Goal: Feedback & Contribution: Contribute content

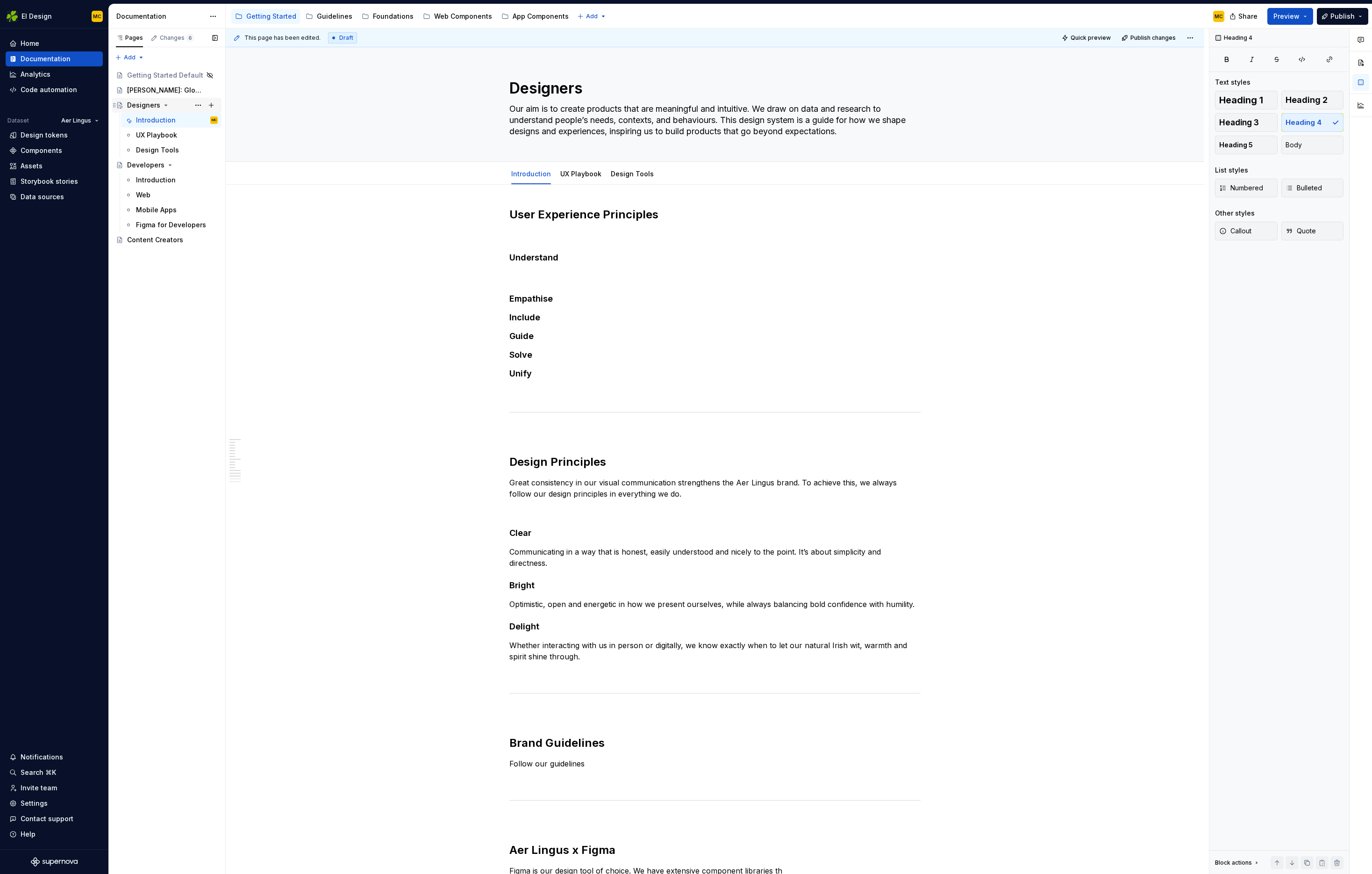
scroll to position [76, 0]
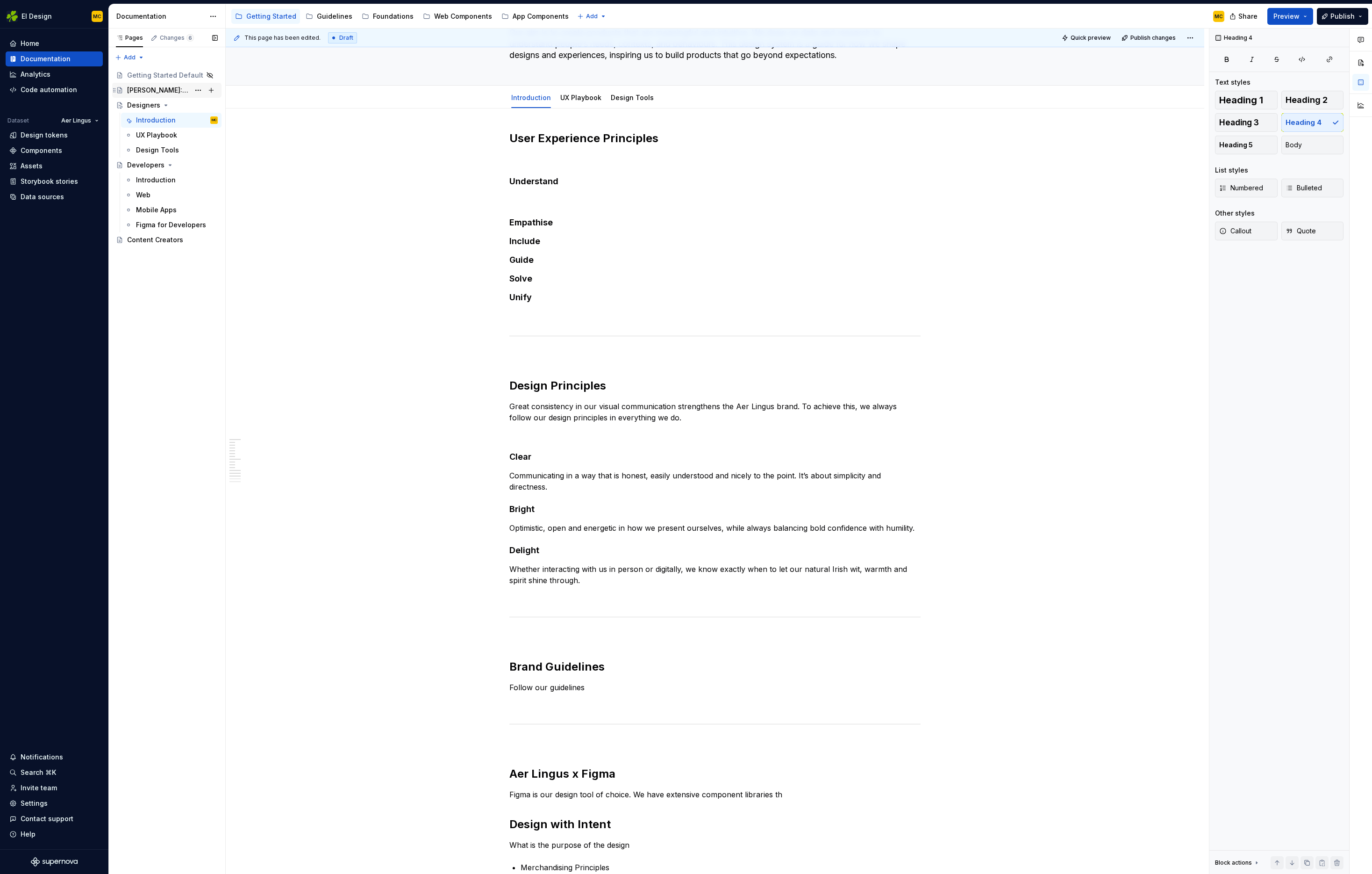
click at [169, 88] on div "[PERSON_NAME]: Global Experience Language" at bounding box center [158, 89] width 63 height 9
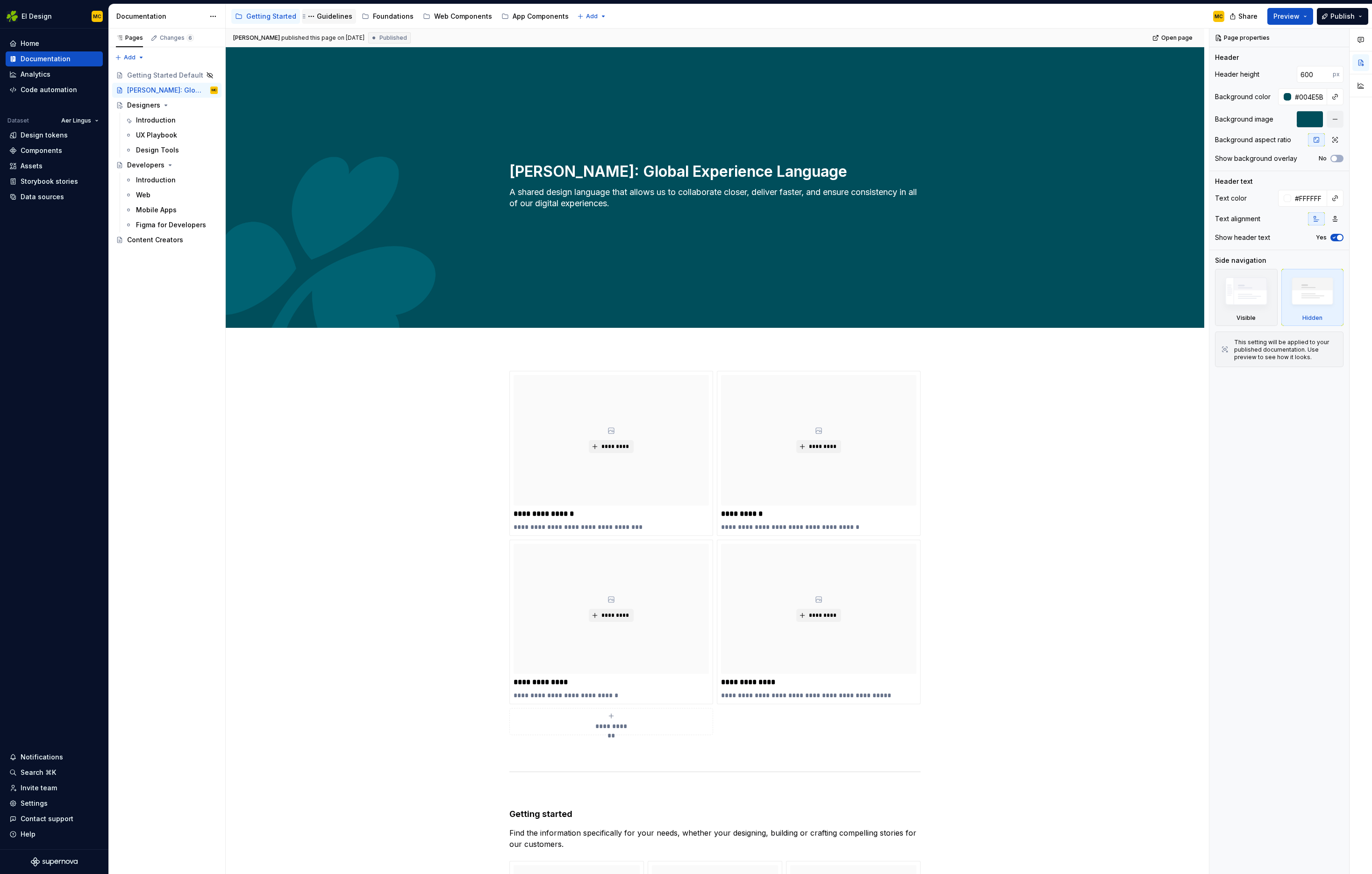
click at [331, 14] on div "Guidelines" at bounding box center [335, 16] width 36 height 9
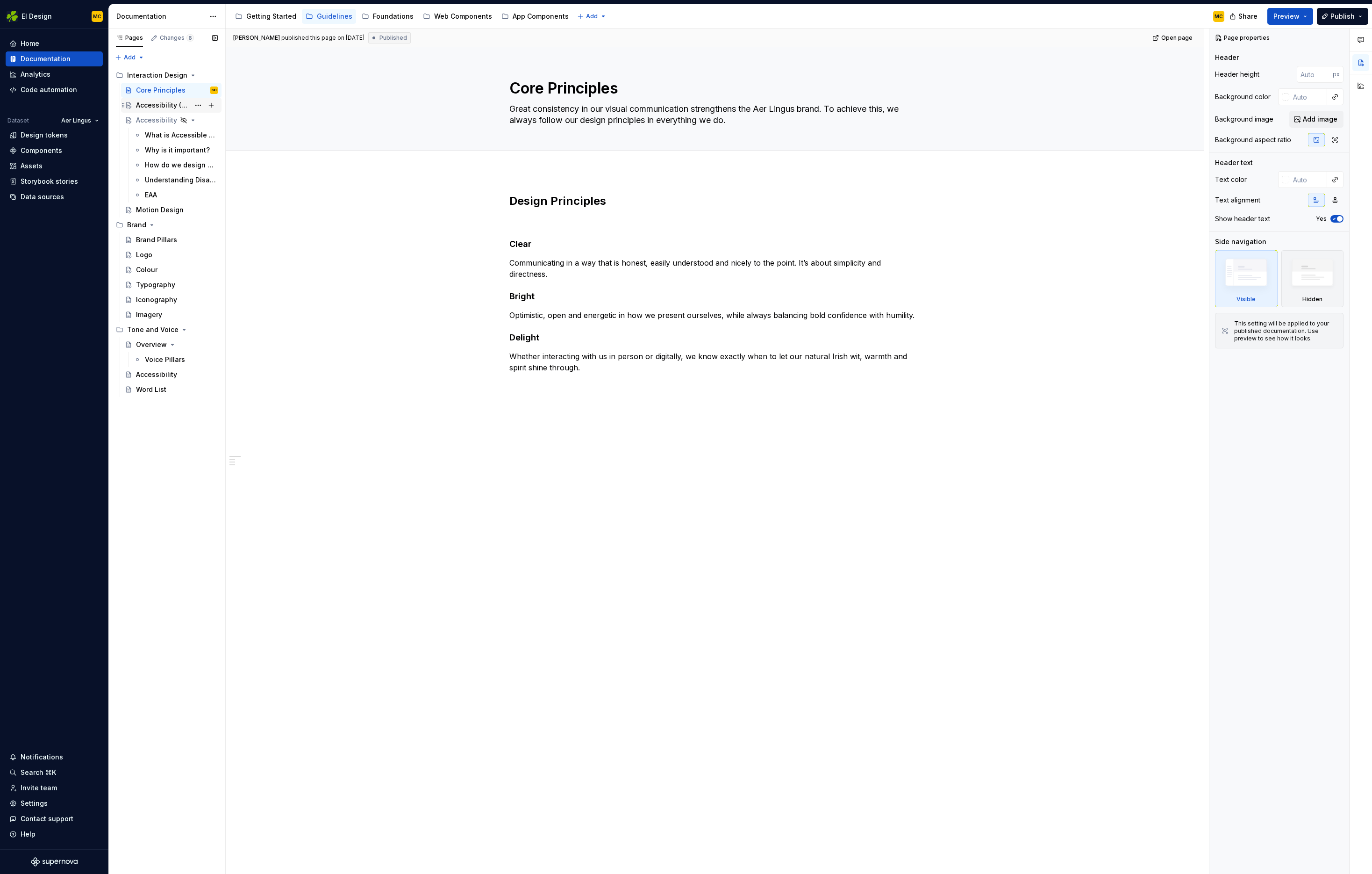
click at [169, 104] on div "Accessibility (Short version)" at bounding box center [163, 104] width 53 height 9
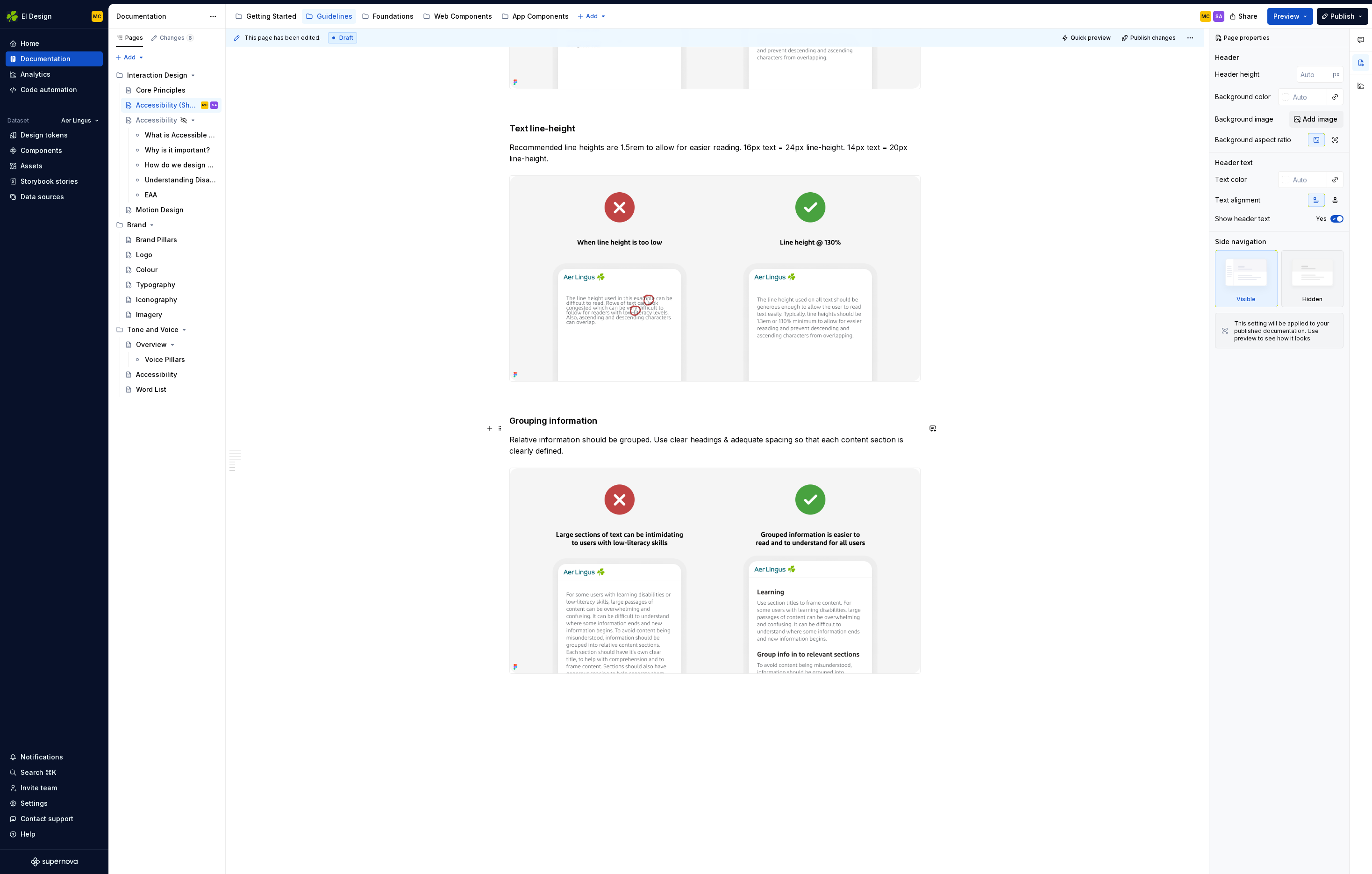
scroll to position [1530, 0]
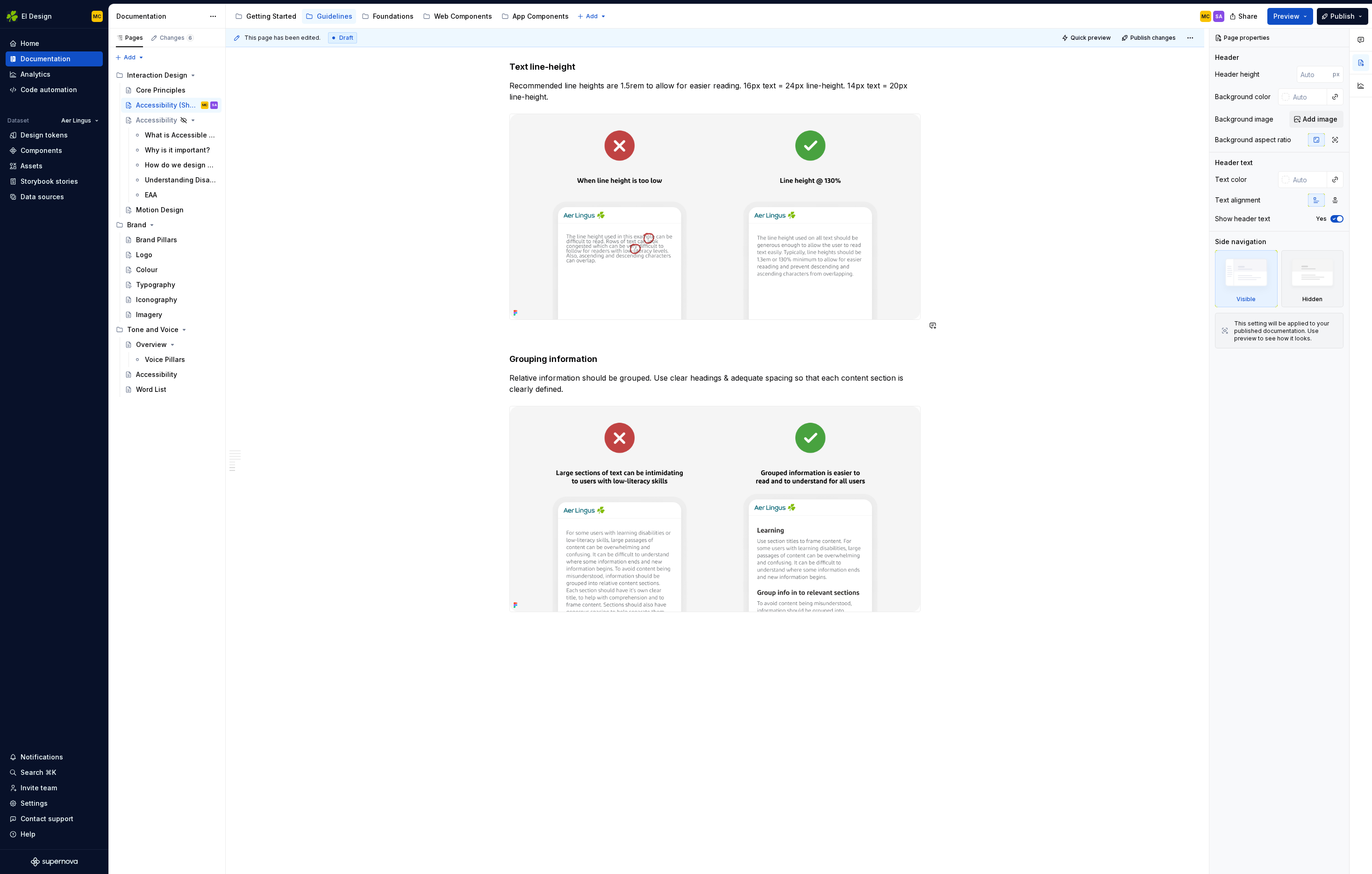
type textarea "*"
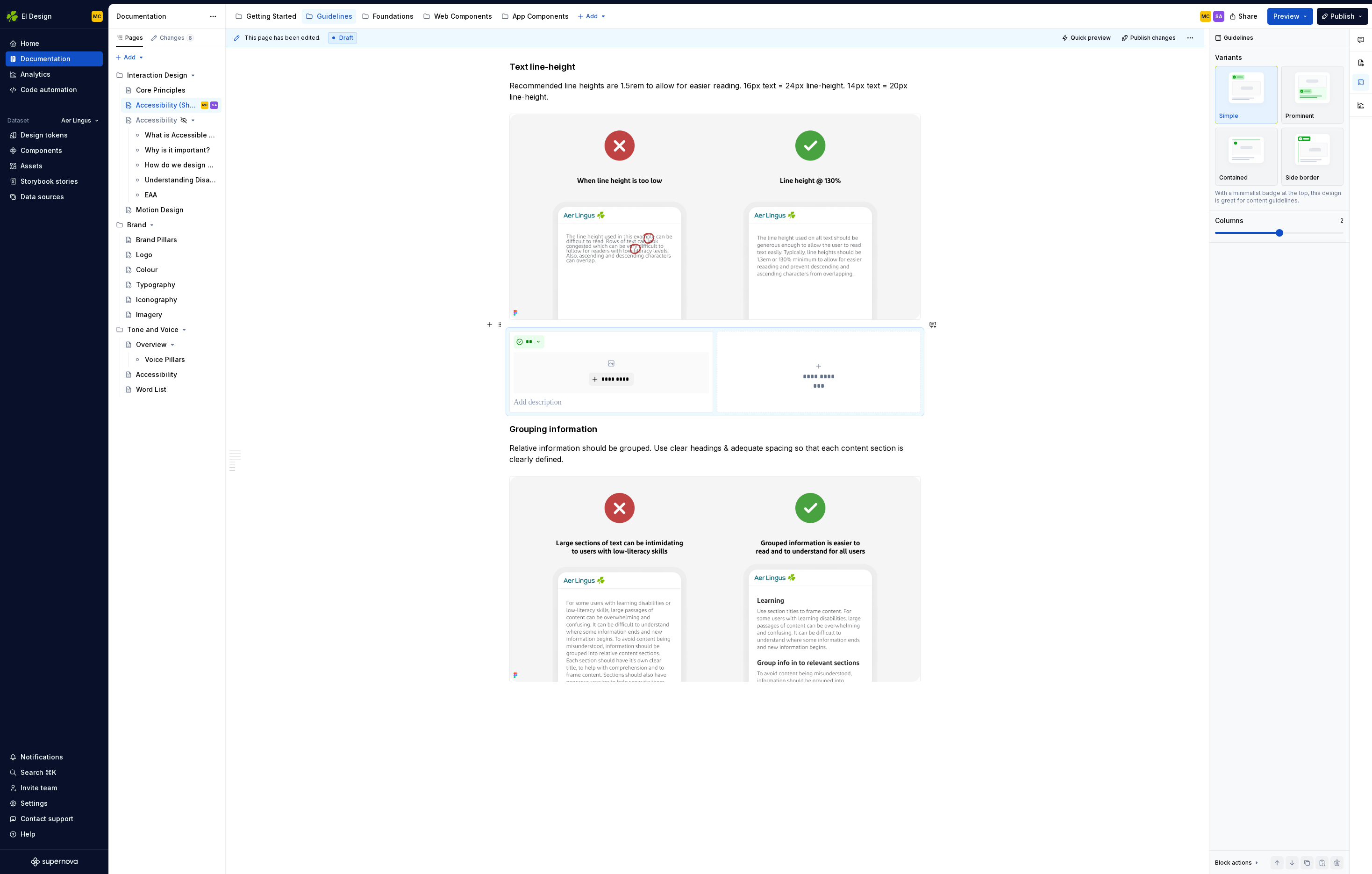
click at [831, 362] on div "**********" at bounding box center [819, 371] width 195 height 18
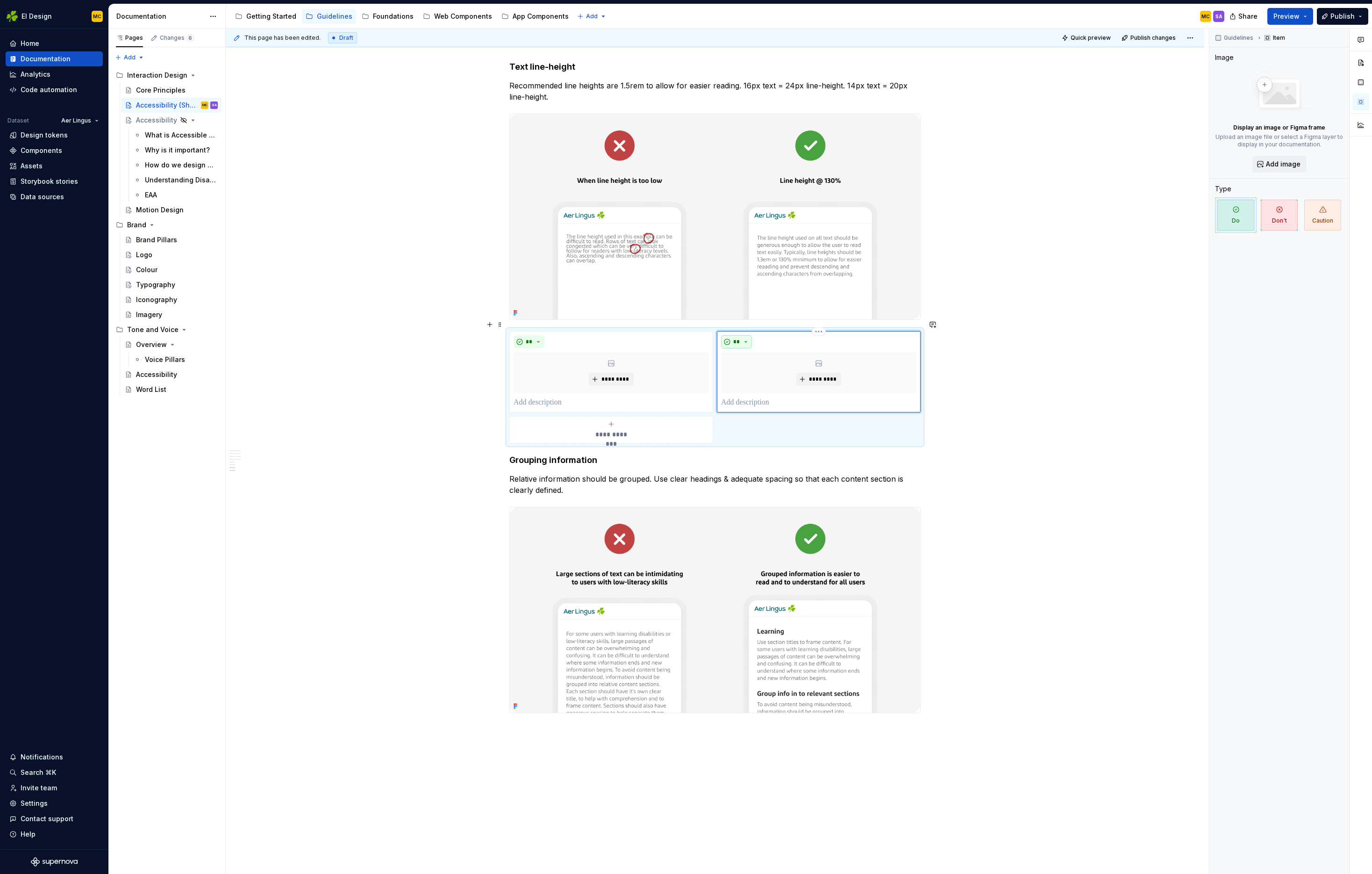
click at [747, 336] on button "**" at bounding box center [736, 342] width 31 height 13
click at [764, 360] on div "Don't" at bounding box center [760, 363] width 18 height 9
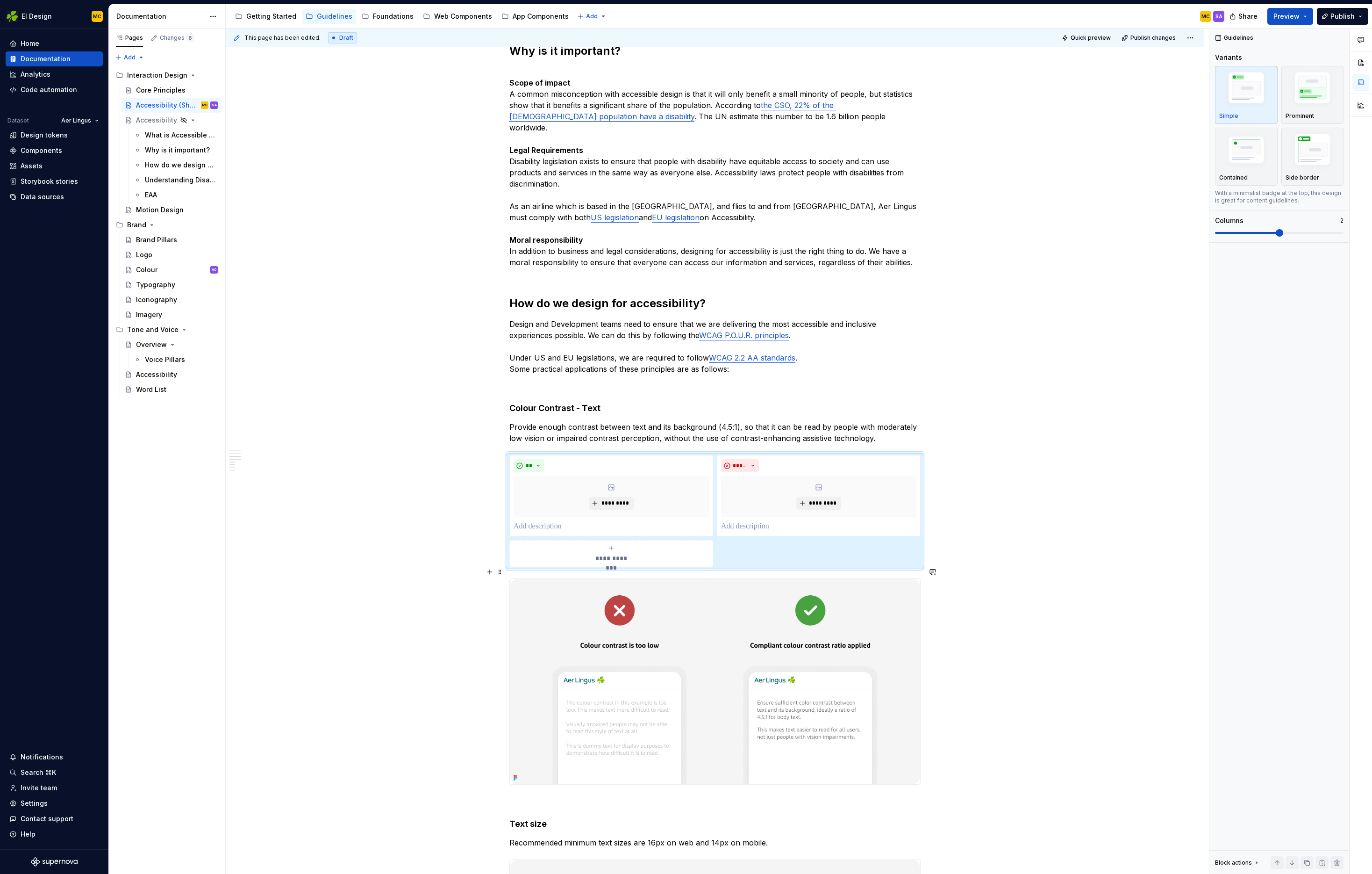
scroll to position [669, 0]
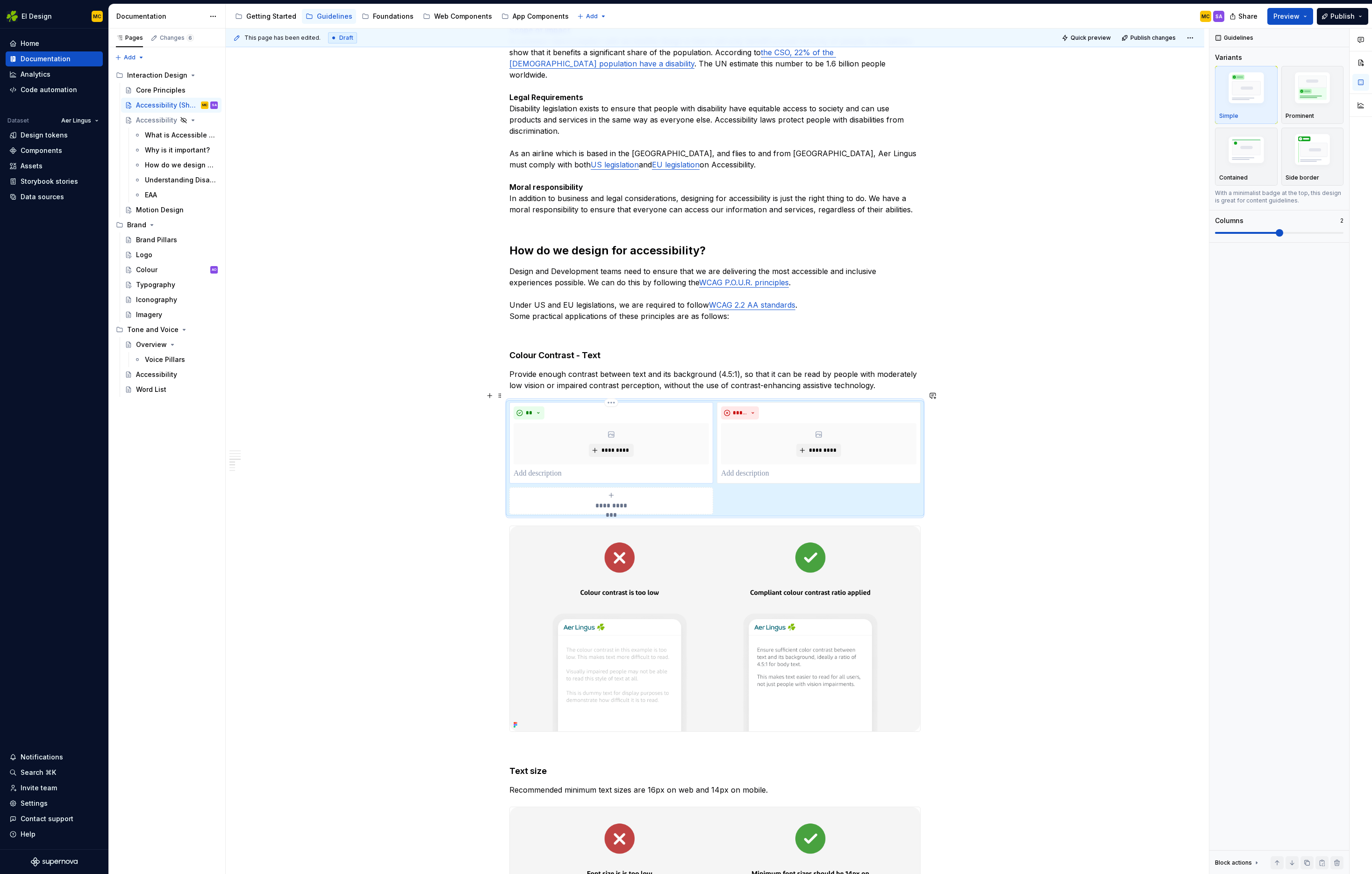
click at [562, 468] on p at bounding box center [611, 473] width 195 height 11
type textarea "*"
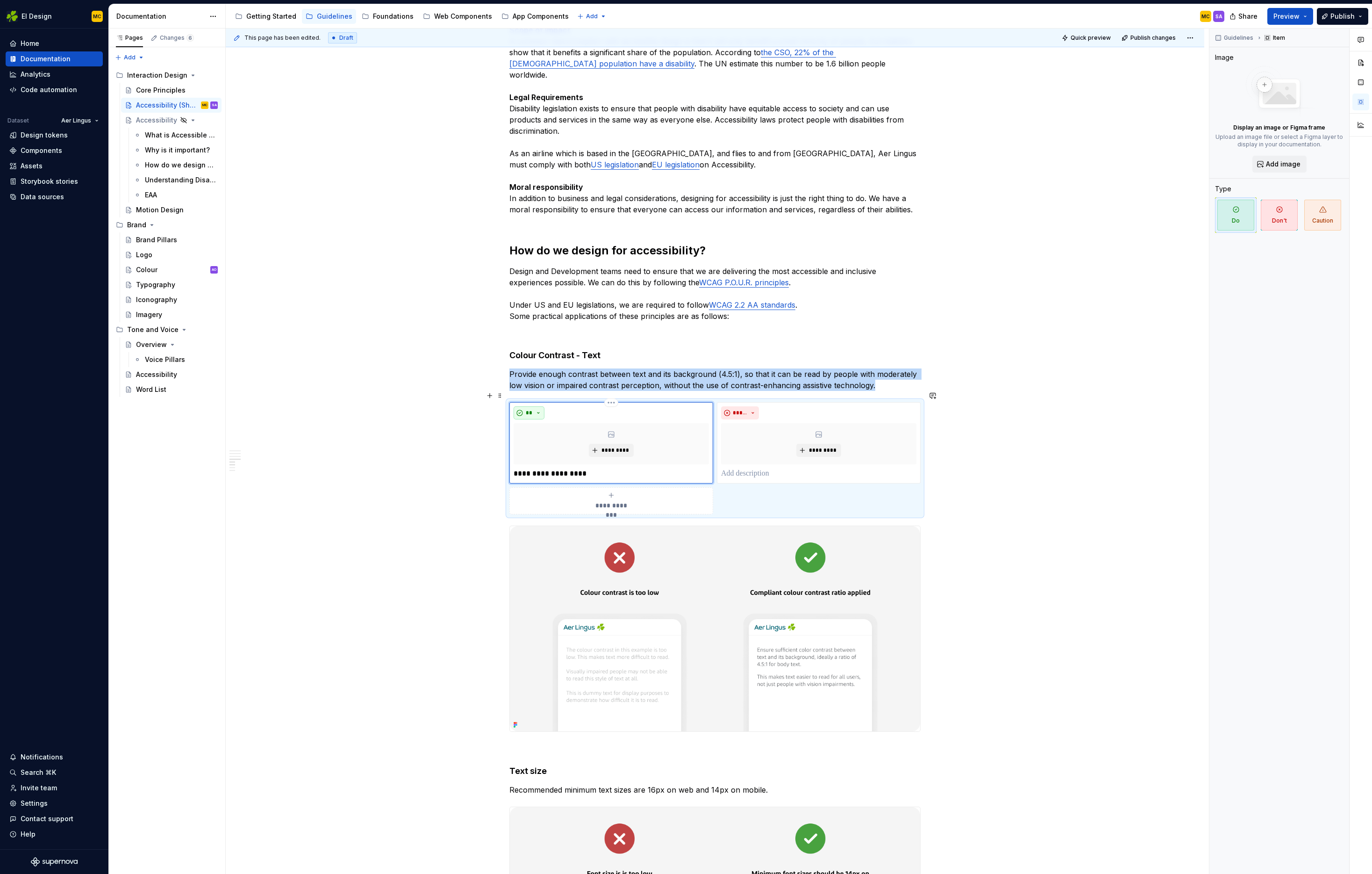
click at [540, 407] on button "**" at bounding box center [528, 413] width 31 height 13
drag, startPoint x: 557, startPoint y: 432, endPoint x: 653, endPoint y: 432, distance: 96.0
click at [557, 432] on div "Don't" at bounding box center [552, 434] width 18 height 9
click at [756, 407] on button "*****" at bounding box center [739, 413] width 38 height 13
click at [762, 418] on div "Do" at bounding box center [776, 419] width 49 height 9
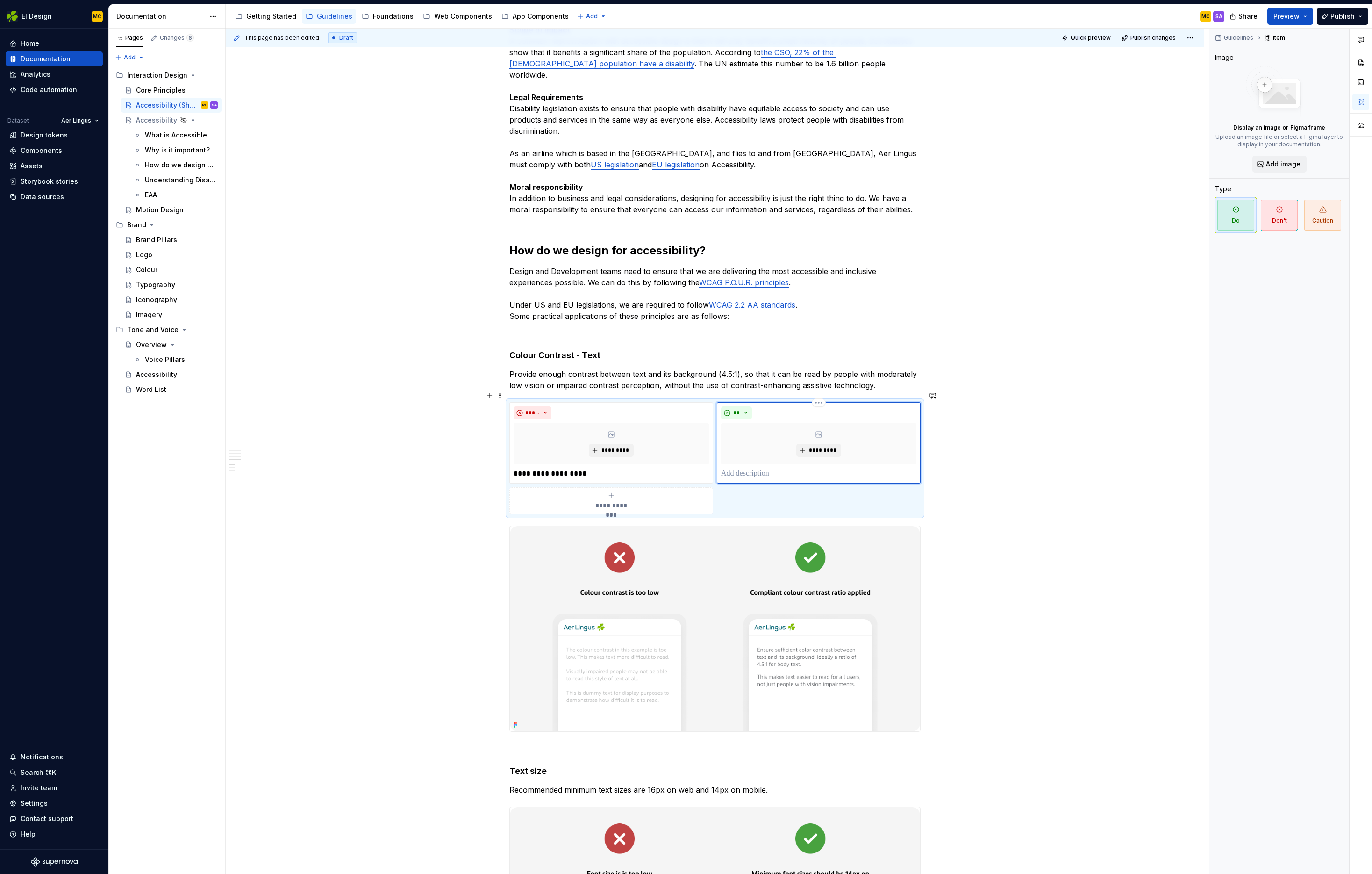
click at [758, 468] on p at bounding box center [819, 473] width 195 height 11
click at [1118, 452] on div "**********" at bounding box center [714, 669] width 979 height 2357
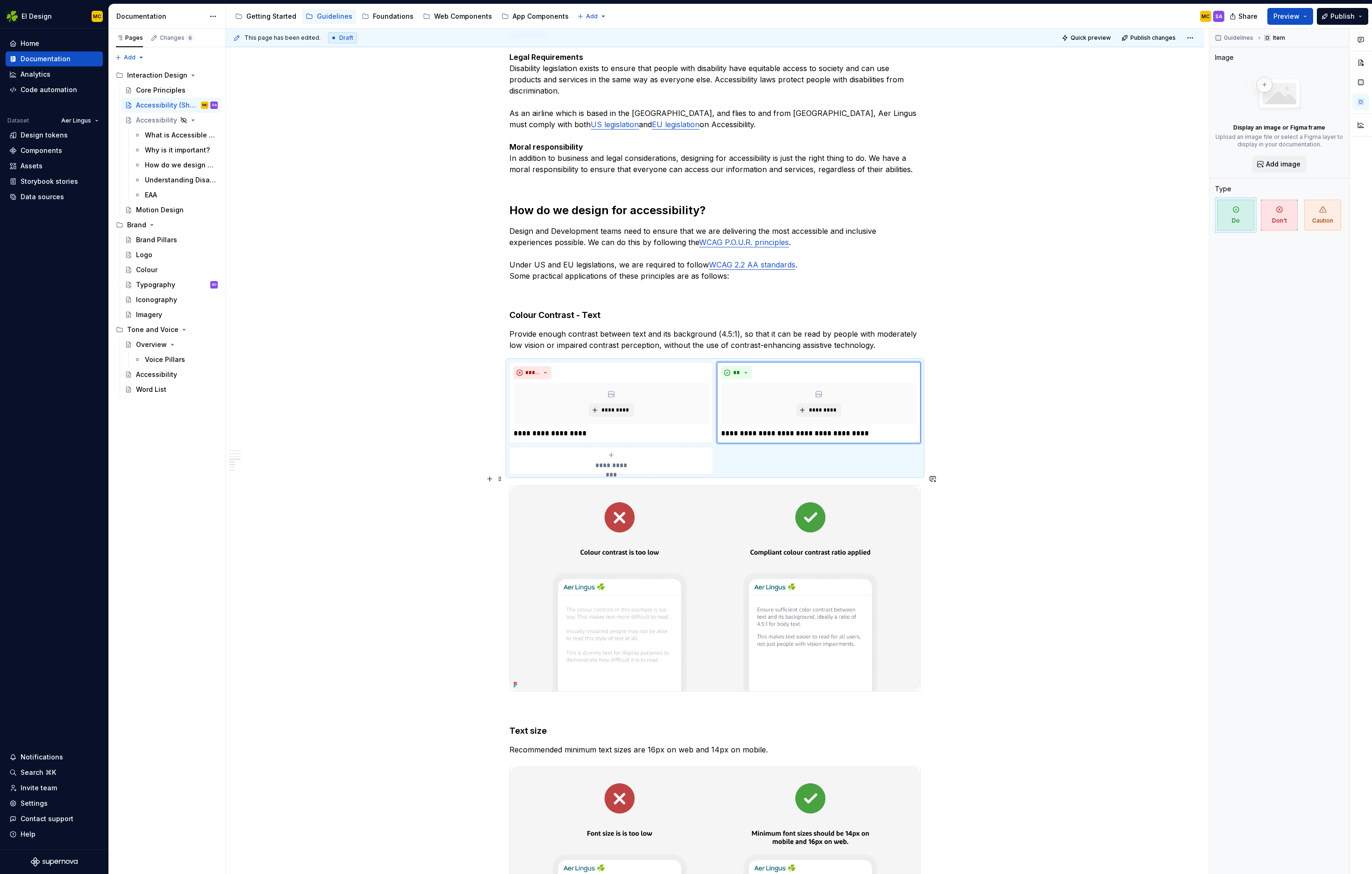
scroll to position [712, 0]
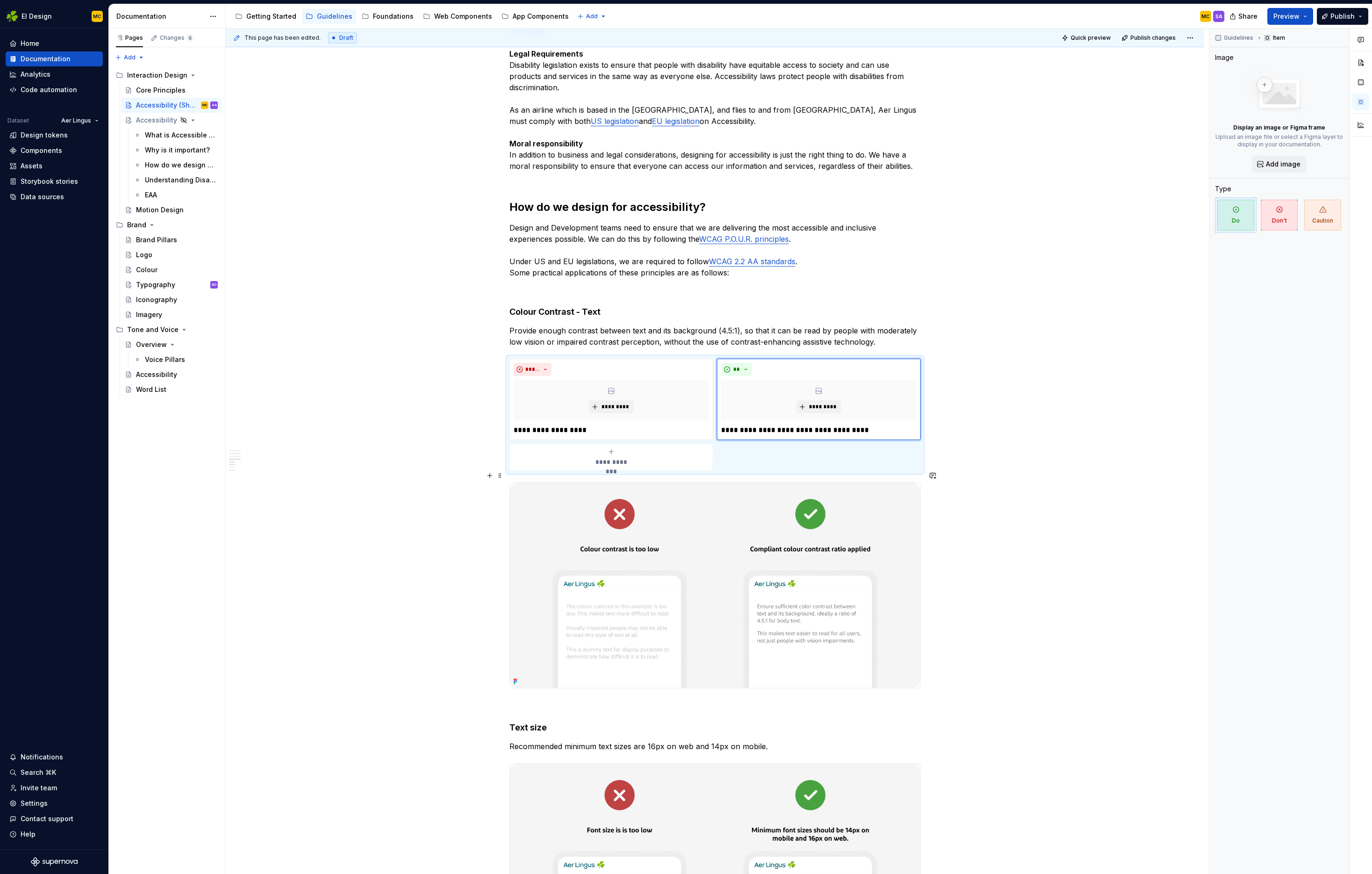
click at [983, 482] on div "**********" at bounding box center [714, 626] width 979 height 2357
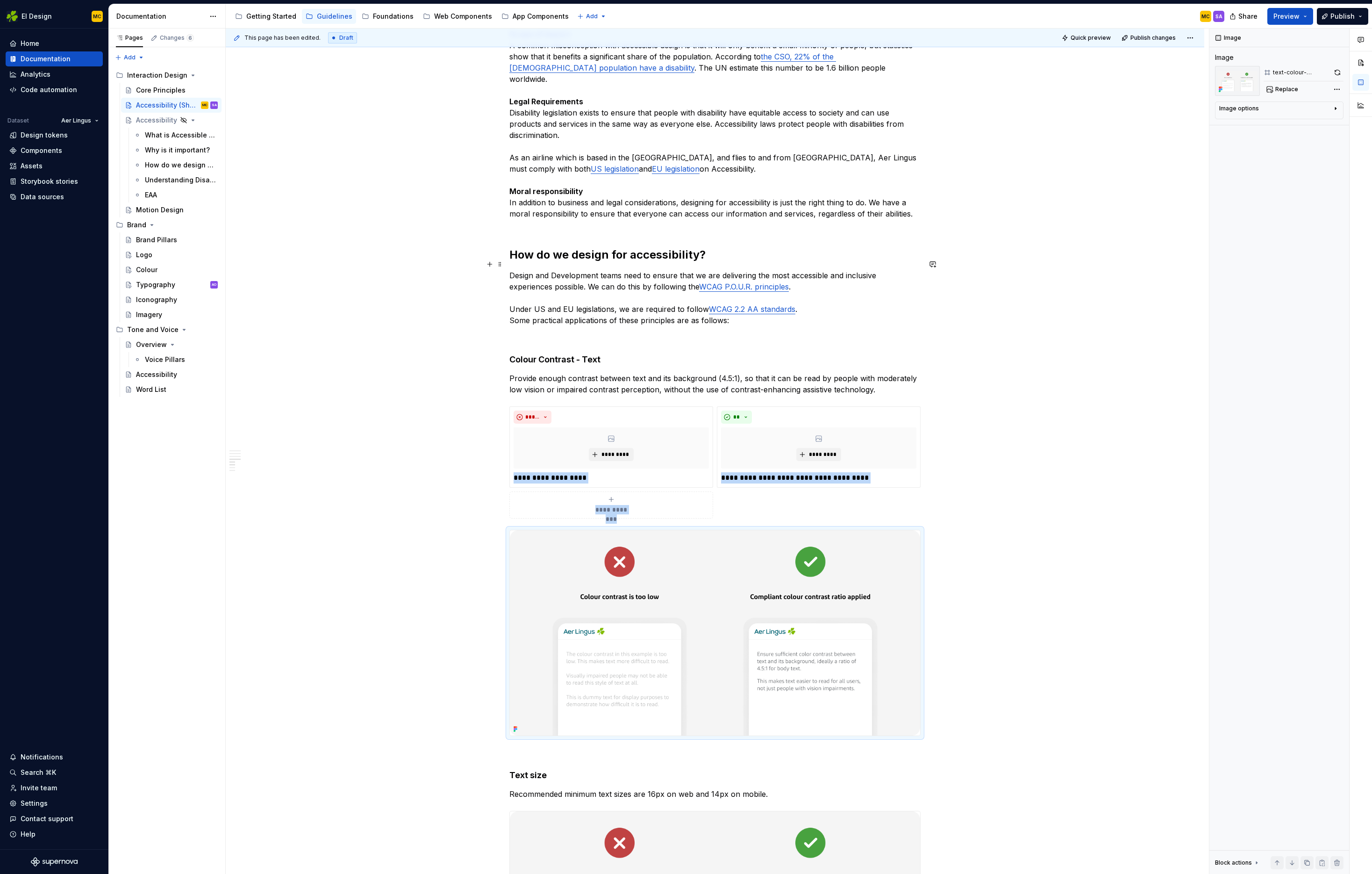
scroll to position [664, 0]
type textarea "*"
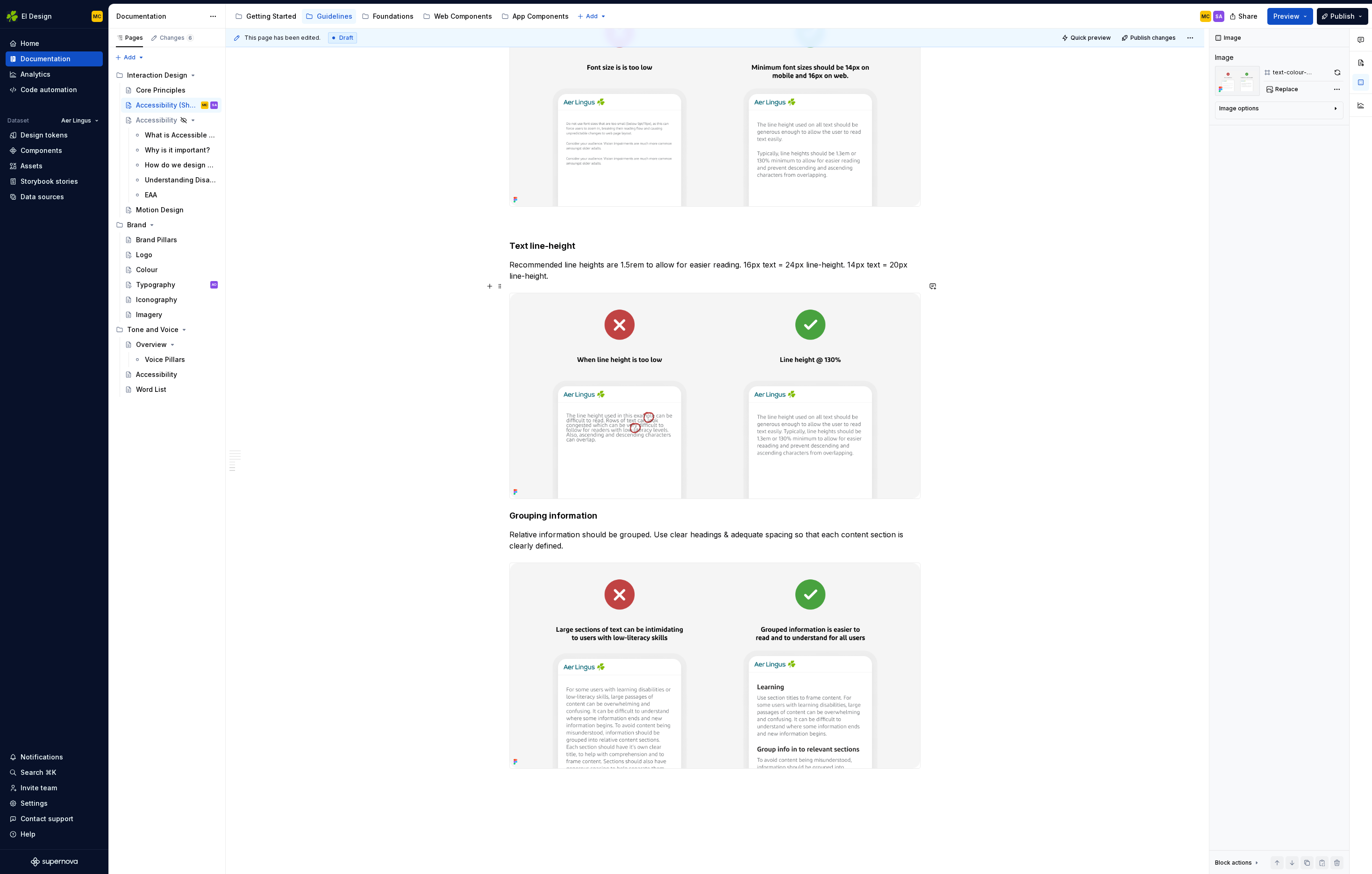
scroll to position [1471, 0]
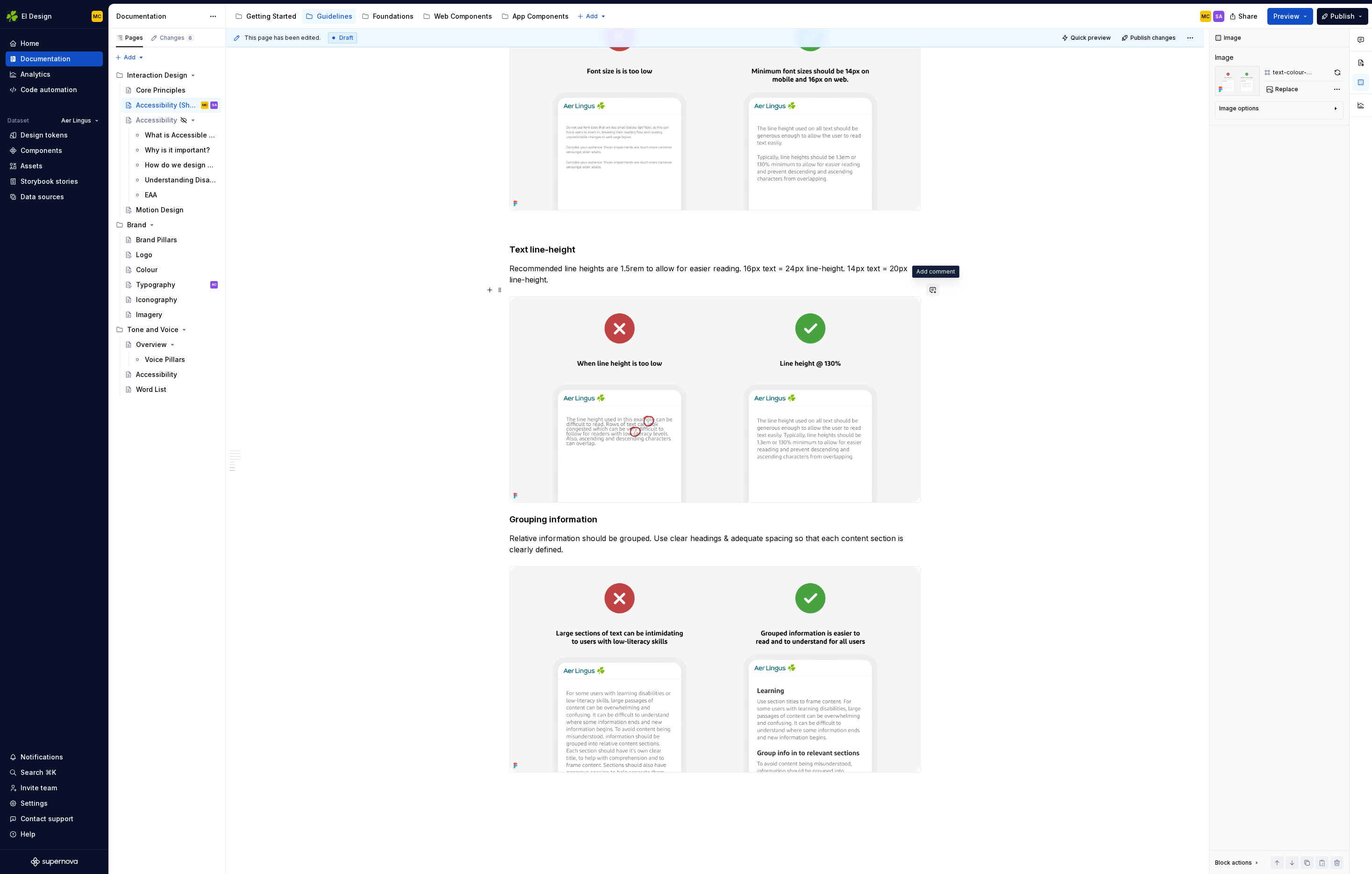
click at [934, 292] on button "button" at bounding box center [933, 290] width 13 height 13
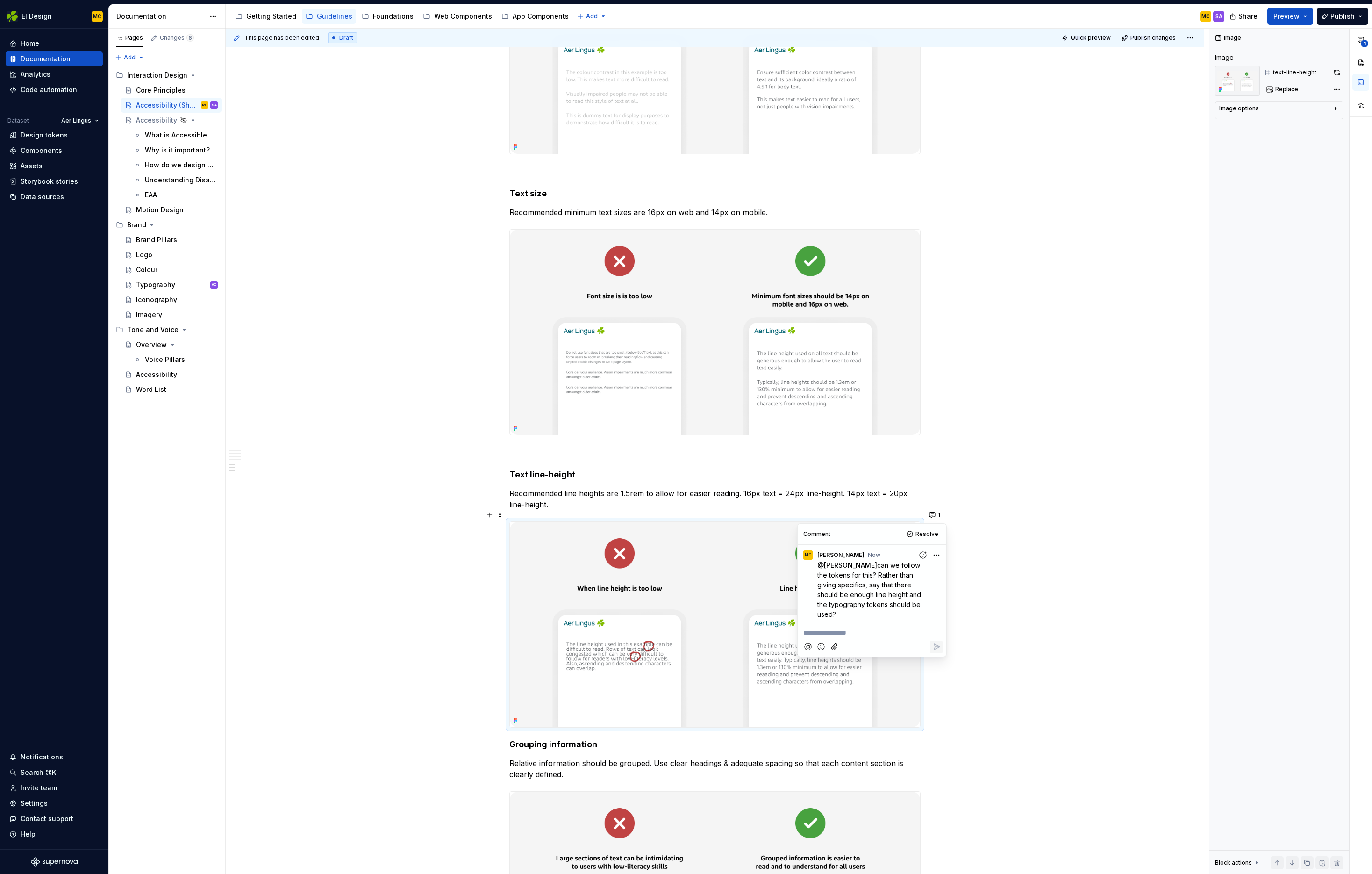
scroll to position [1235, 0]
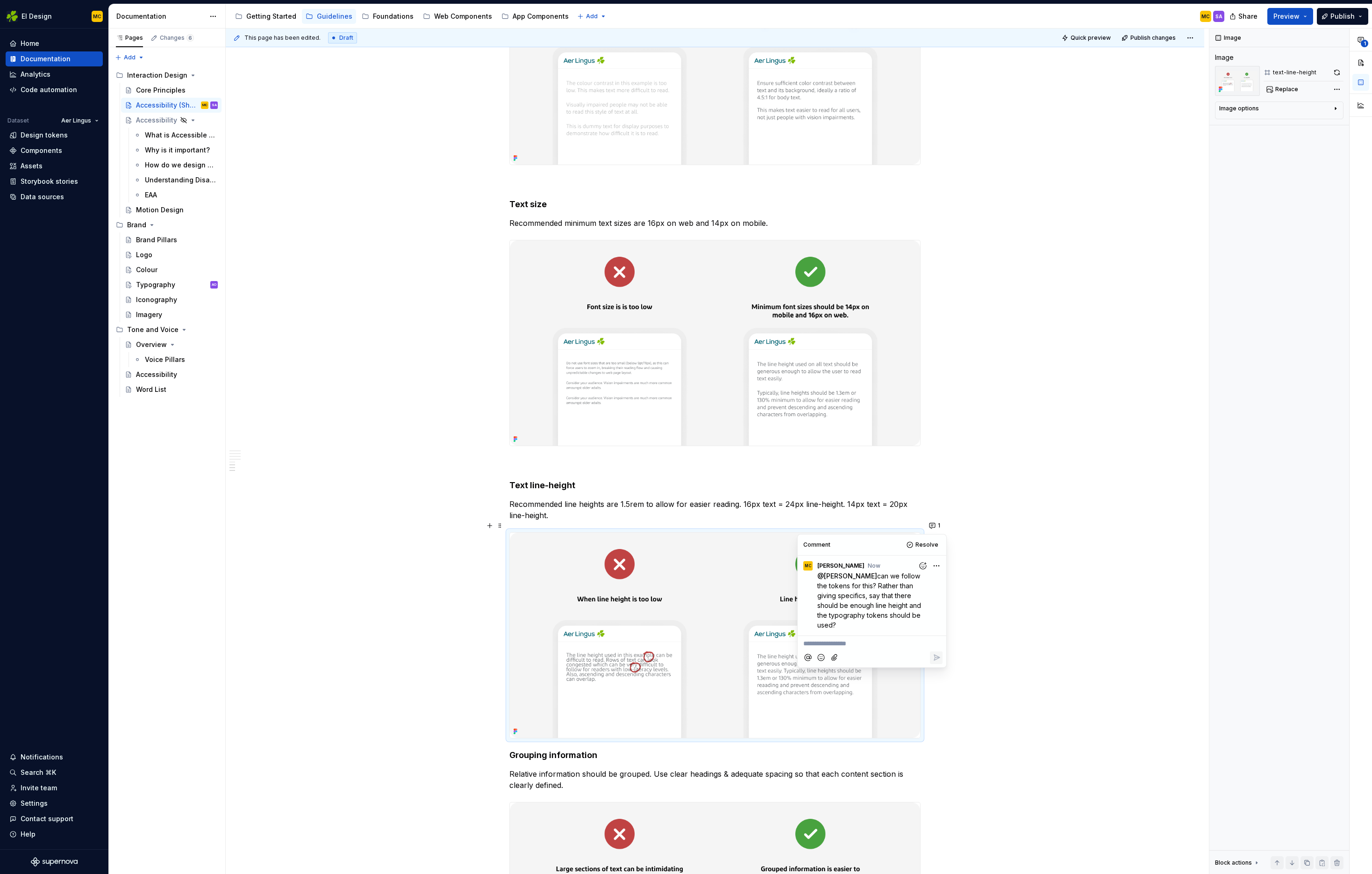
click at [921, 240] on div at bounding box center [714, 342] width 411 height 206
type textarea "*"
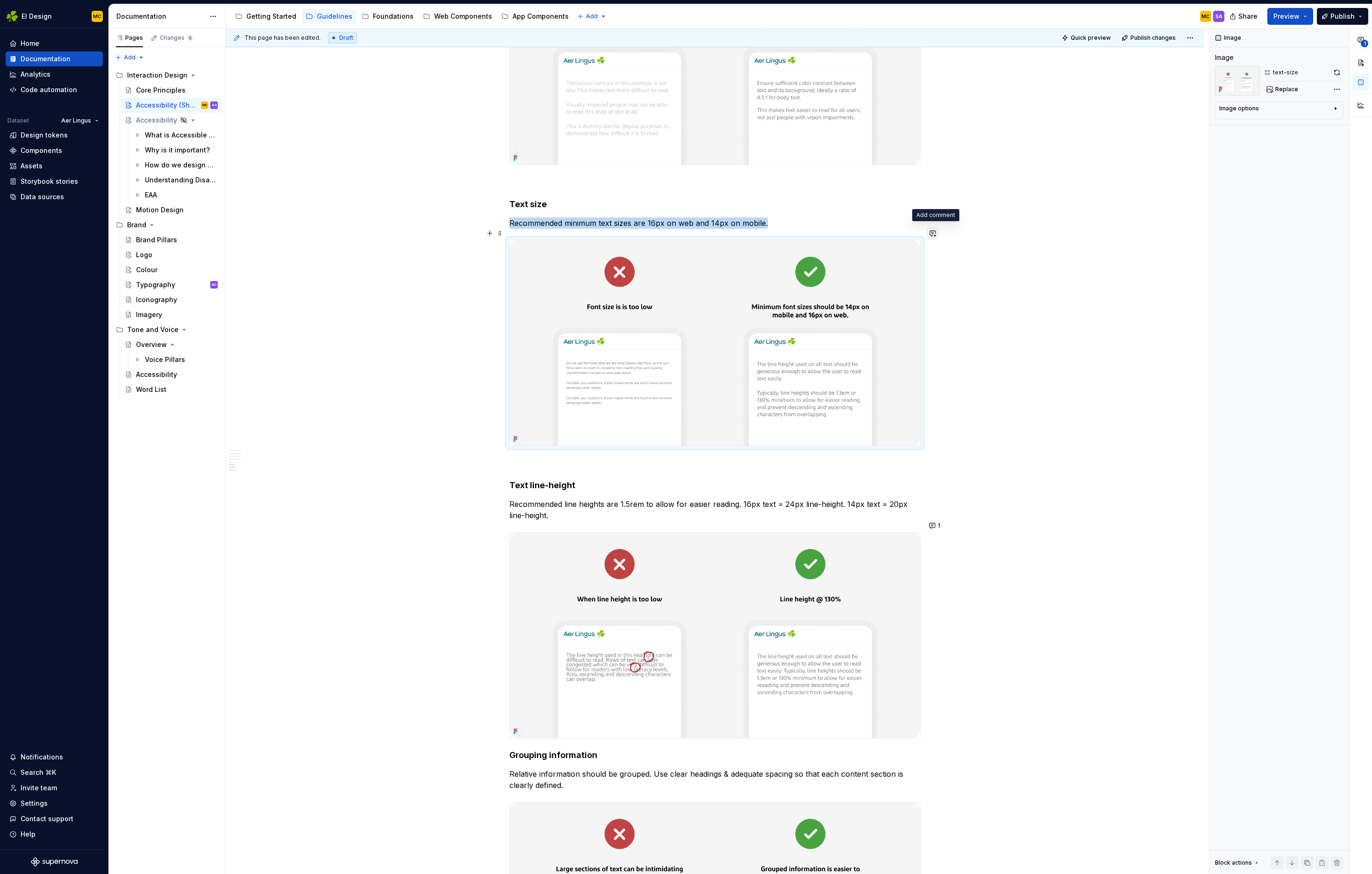
click at [936, 233] on button "button" at bounding box center [933, 234] width 13 height 13
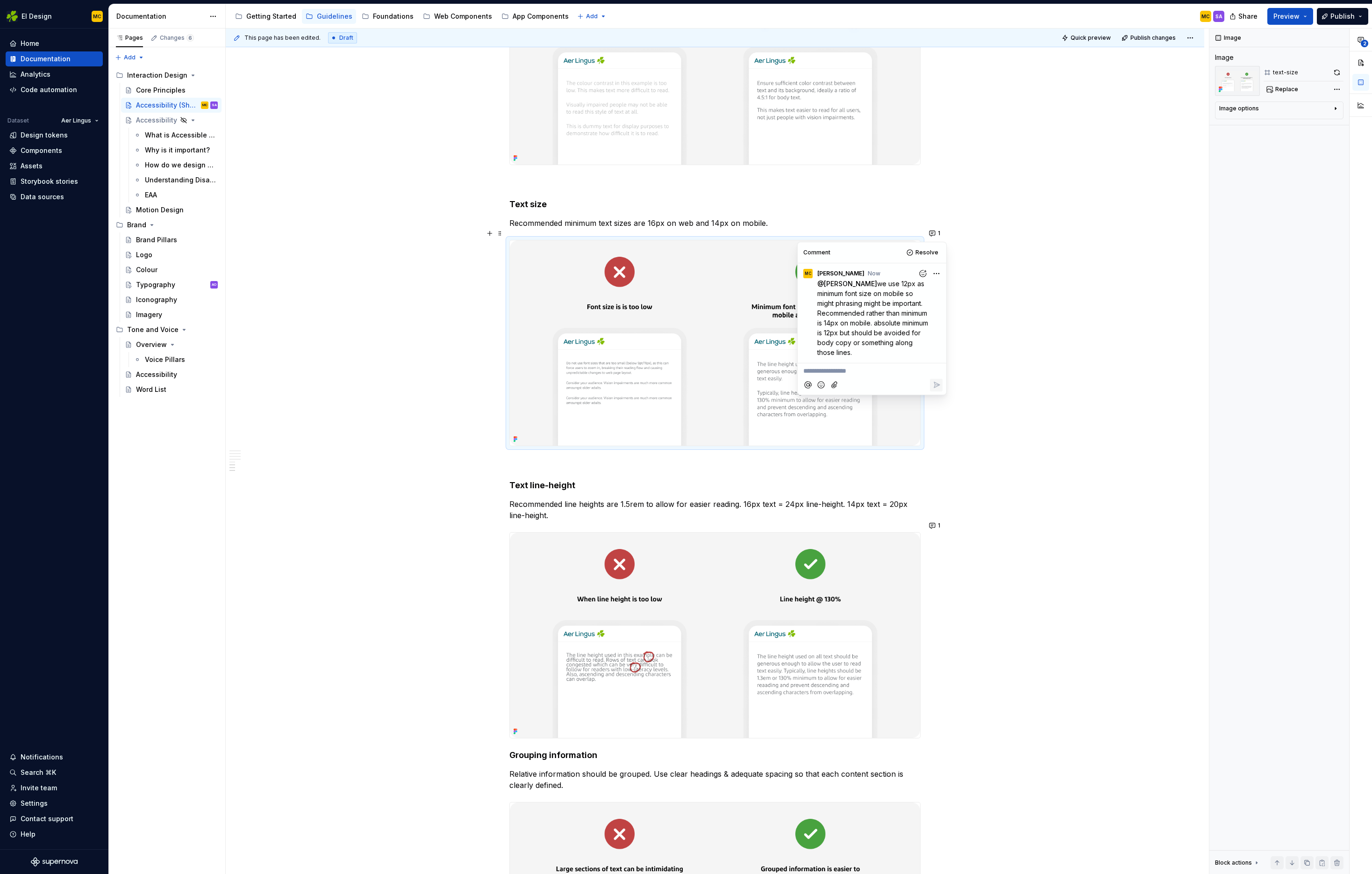
click at [940, 272] on html "EI Design MC Home Documentation Analytics Code automation Dataset Aer Lingus De…" at bounding box center [686, 437] width 1372 height 874
click at [914, 289] on span "Edit comment" at bounding box center [906, 290] width 44 height 9
type textarea "*"
click at [836, 304] on span "we use 12px as minimum font size on mobile so might phrasing might be important…" at bounding box center [873, 318] width 113 height 78
click at [936, 369] on icon "Save" at bounding box center [936, 366] width 9 height 9
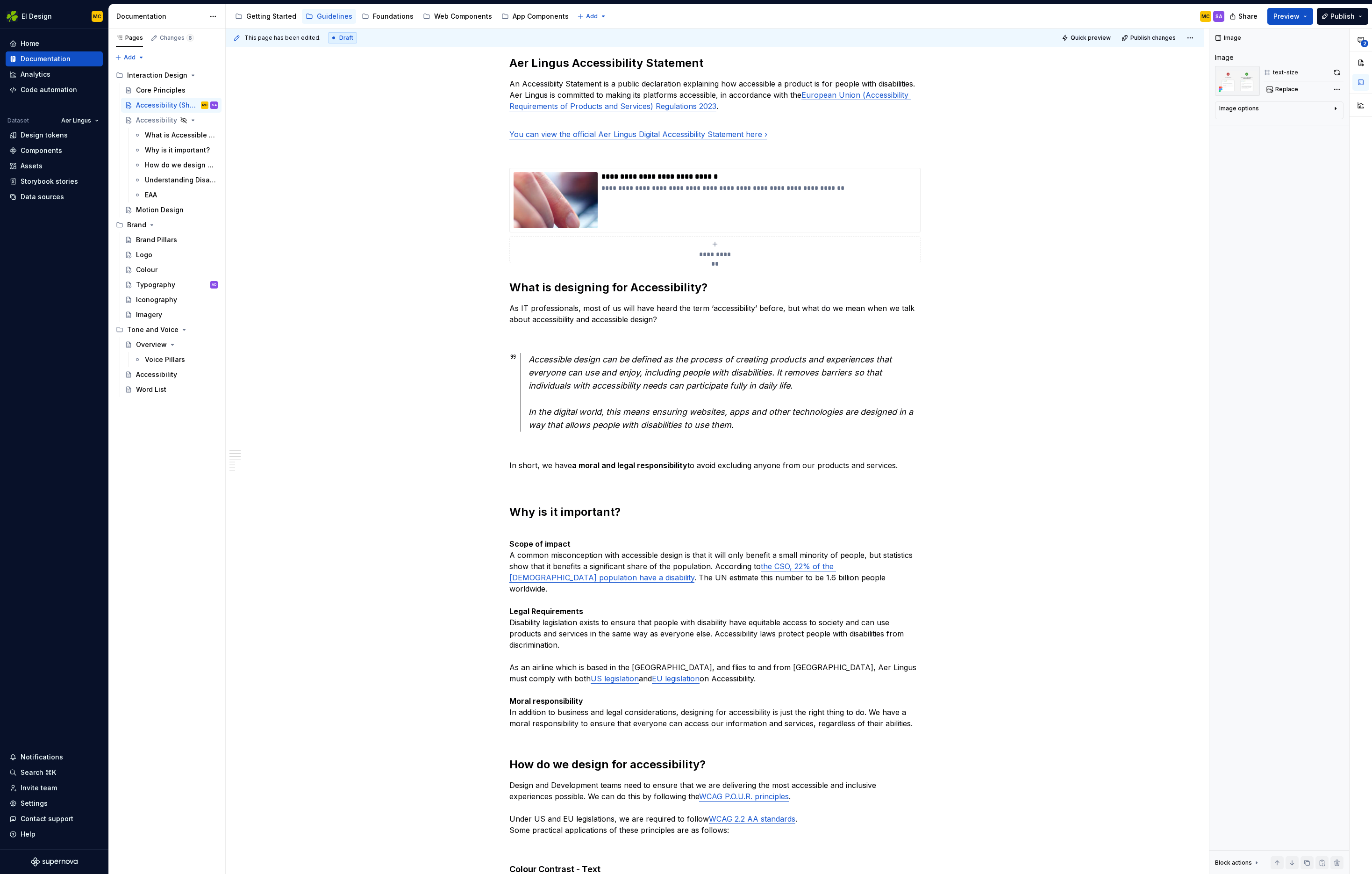
scroll to position [0, 0]
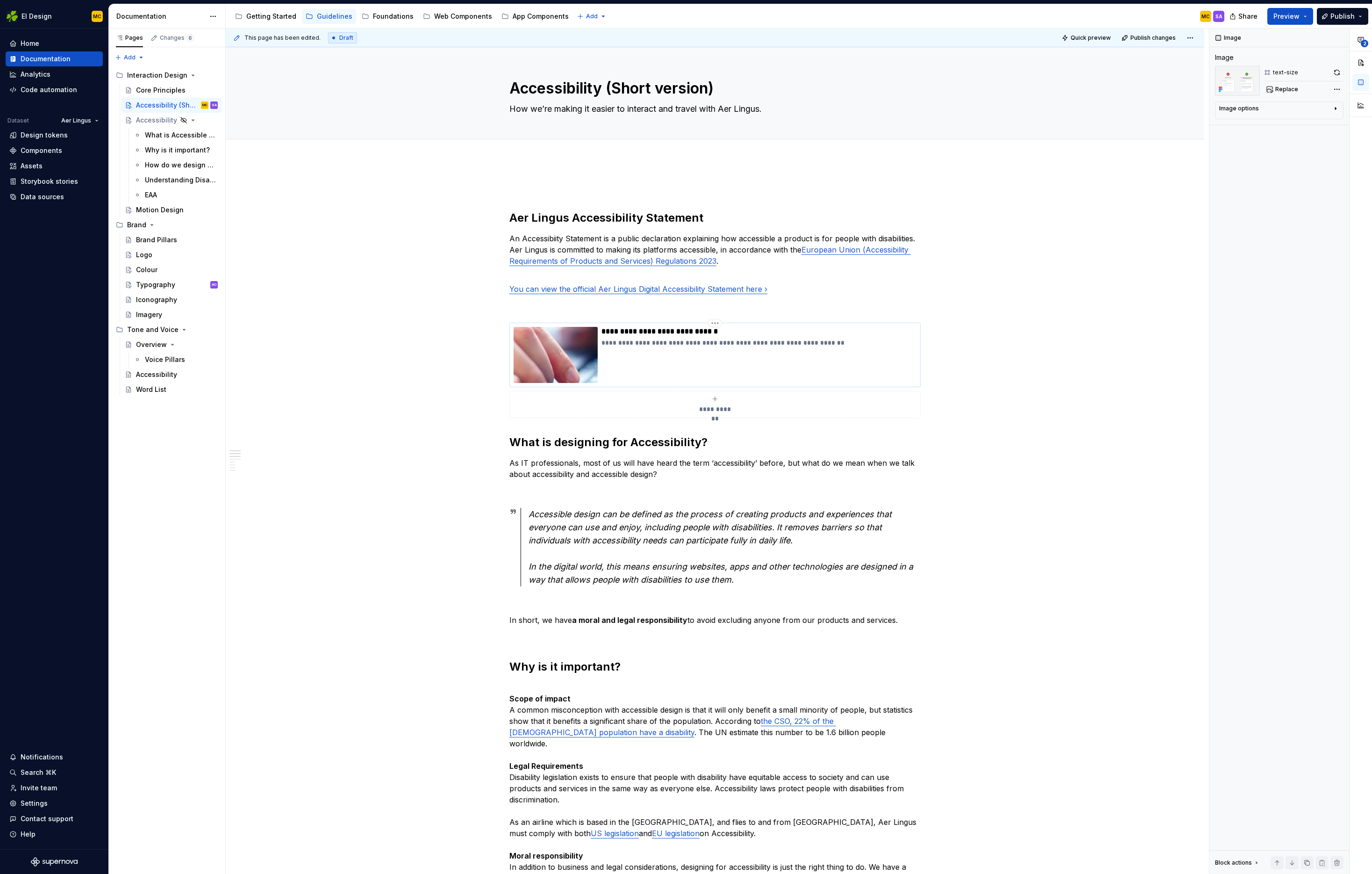
click at [653, 365] on div "**********" at bounding box center [759, 354] width 315 height 56
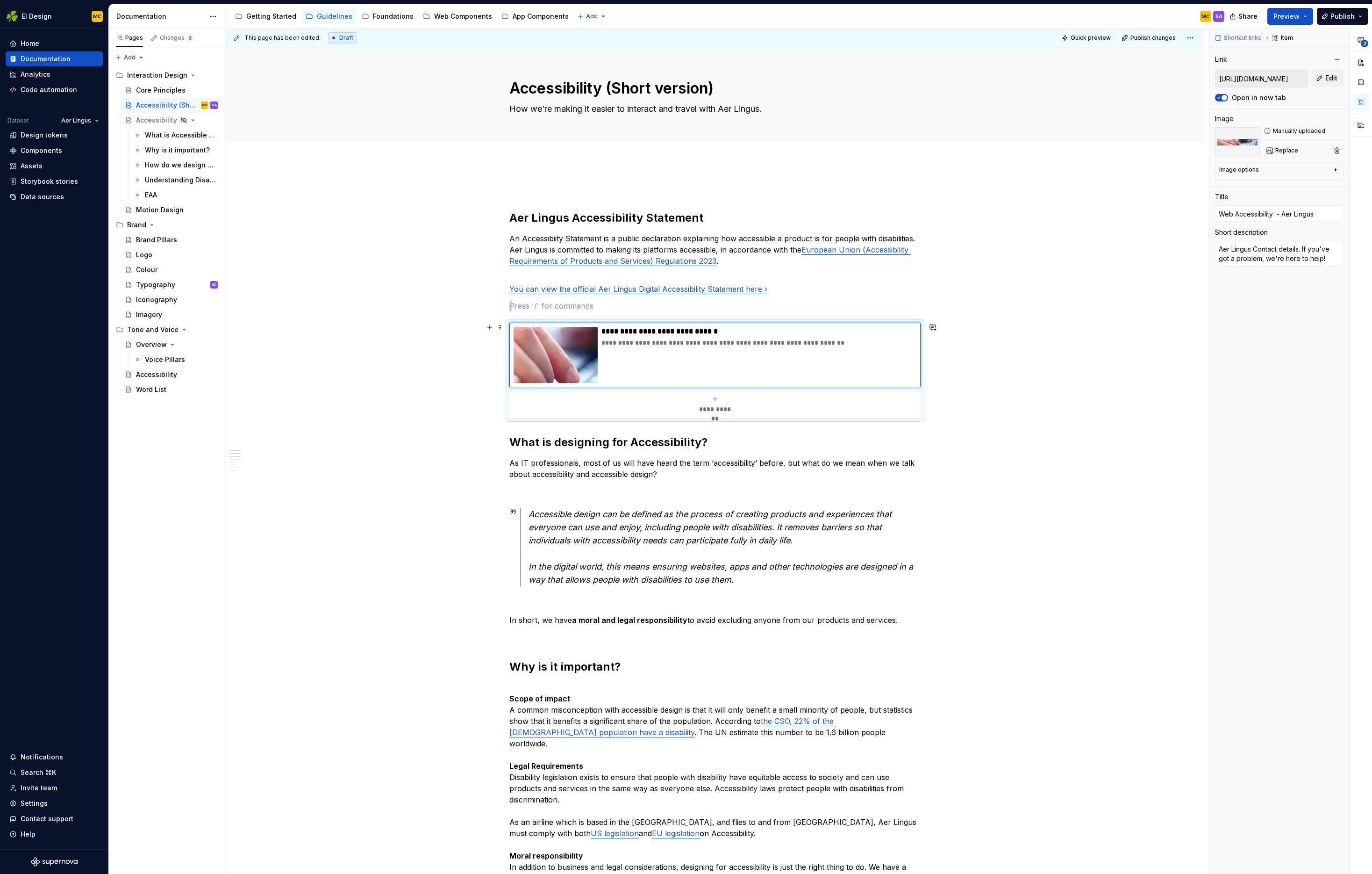
click at [921, 418] on div "**********" at bounding box center [714, 370] width 411 height 95
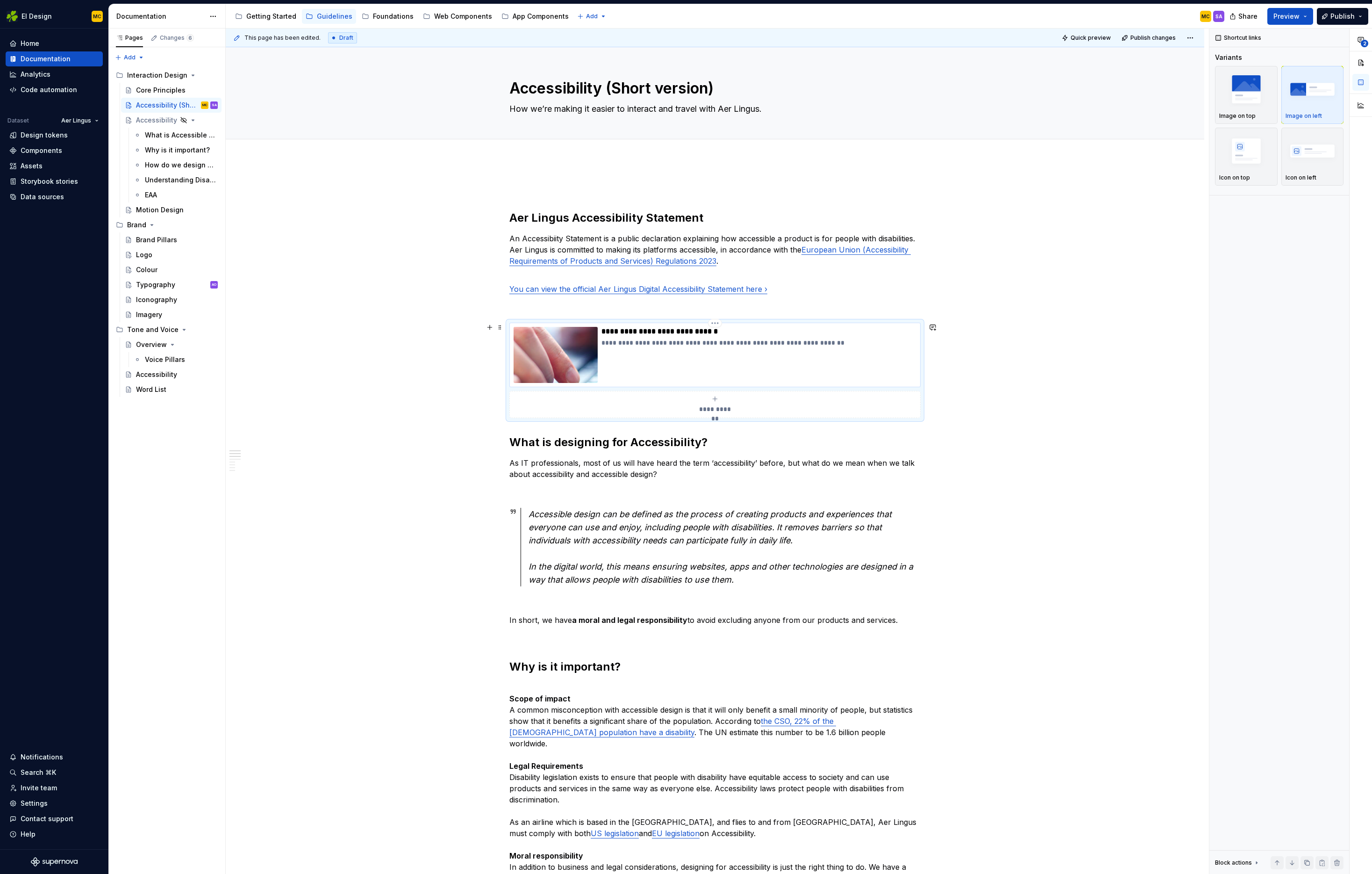
click at [909, 368] on div "**********" at bounding box center [759, 354] width 315 height 56
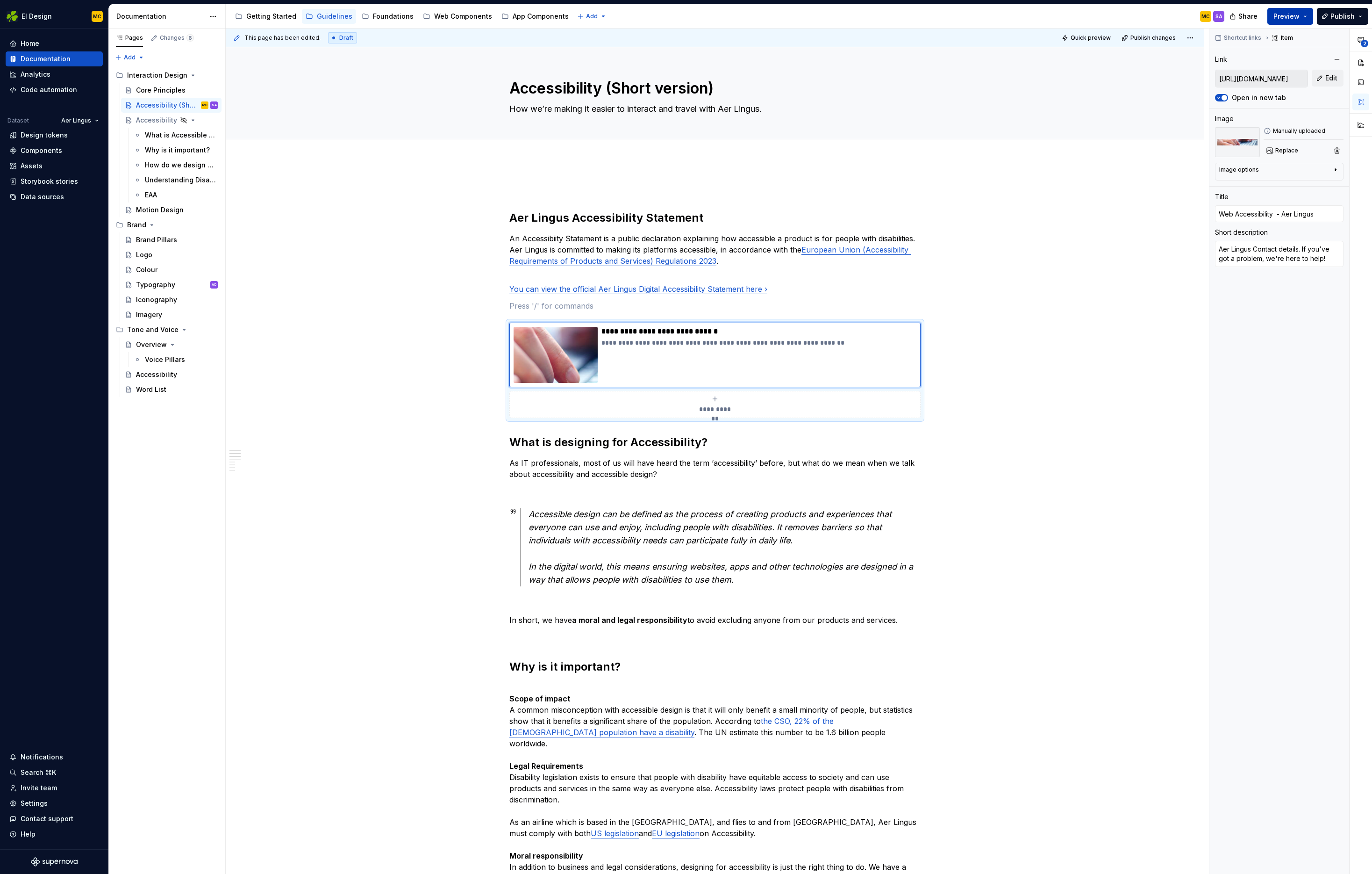
click at [1303, 14] on button "Preview" at bounding box center [1290, 17] width 46 height 17
click at [1263, 76] on button "Build preview" at bounding box center [1199, 78] width 215 height 17
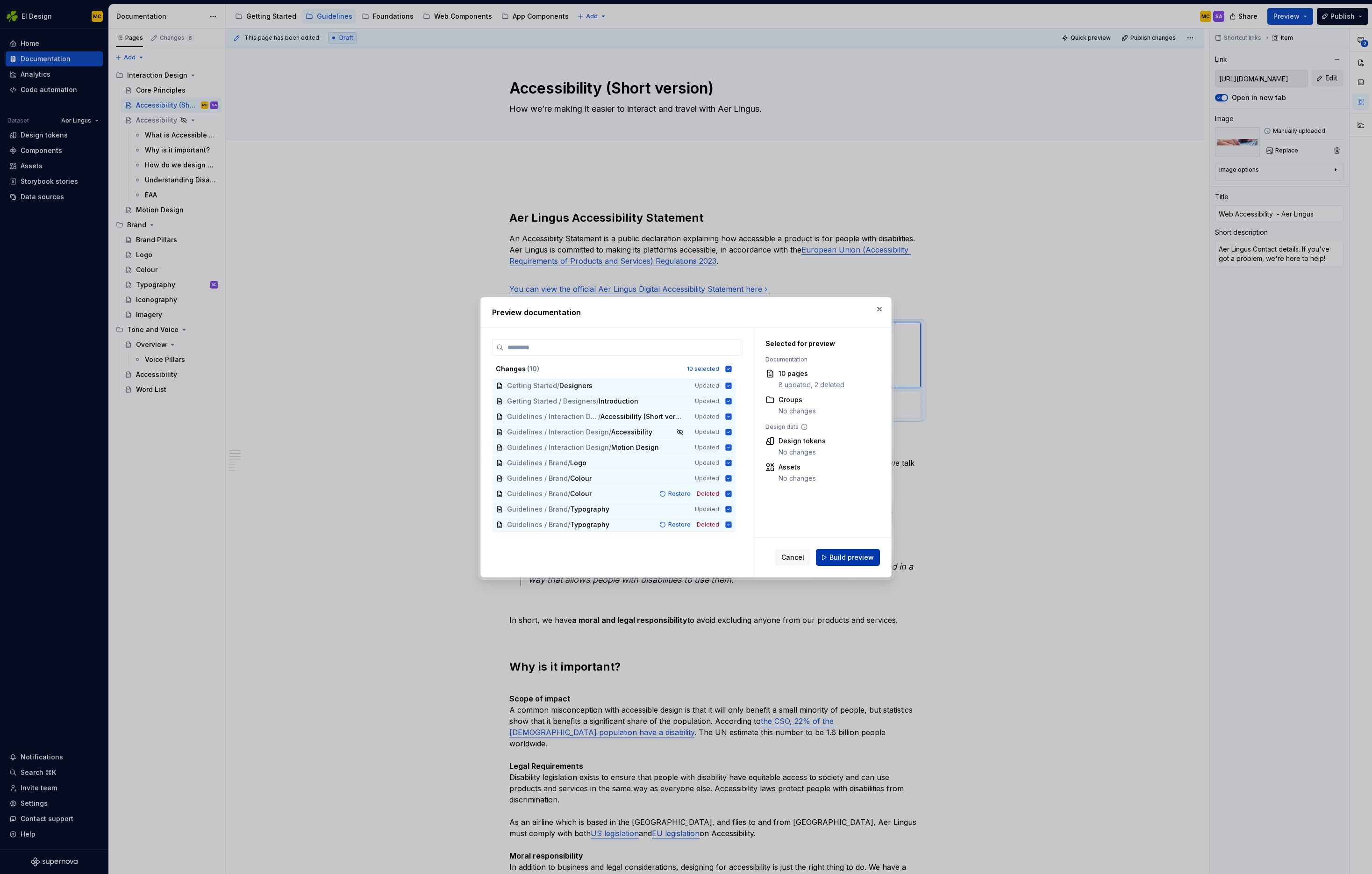
click at [865, 553] on span "Build preview" at bounding box center [851, 557] width 44 height 9
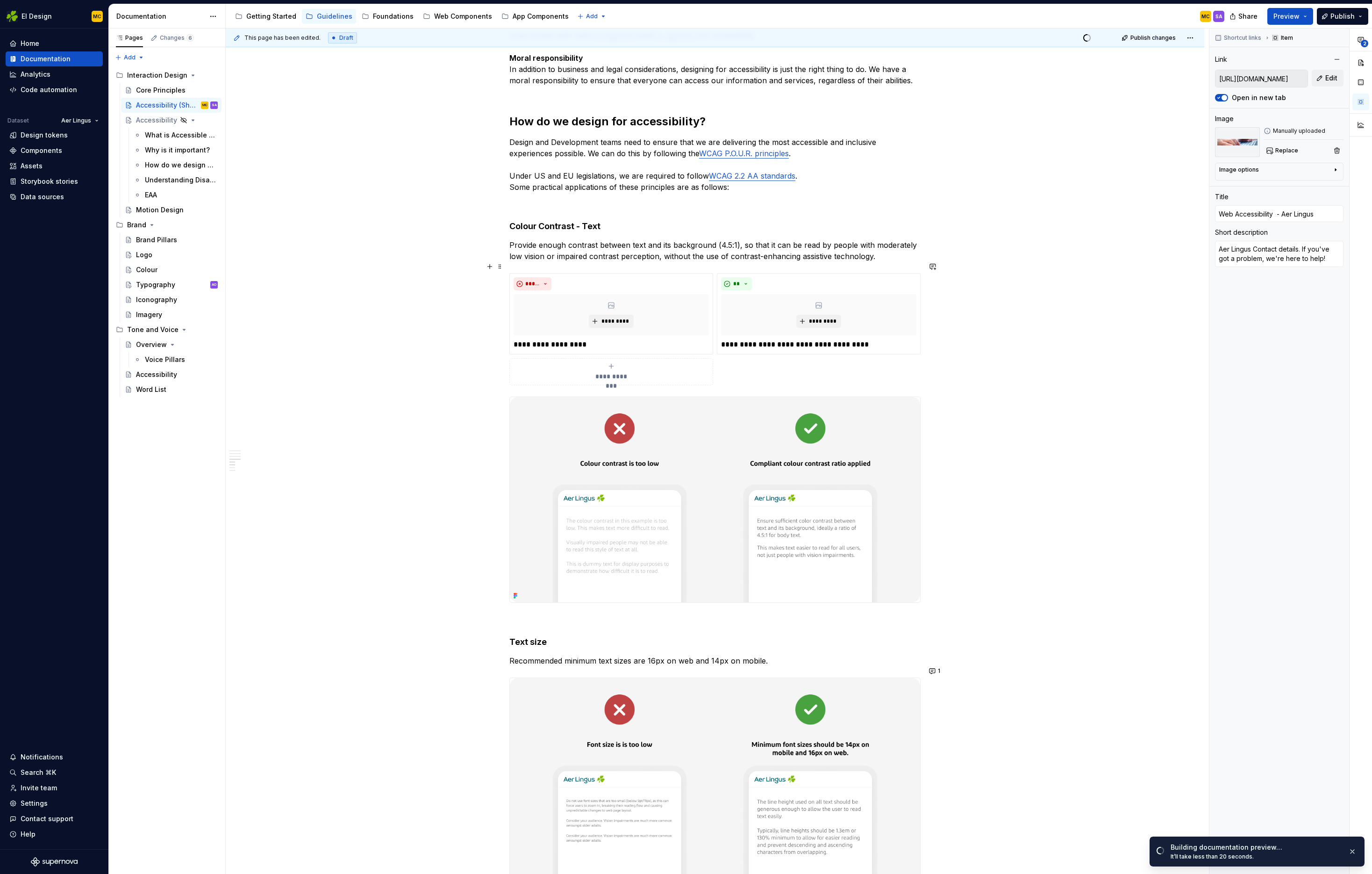
scroll to position [781, 0]
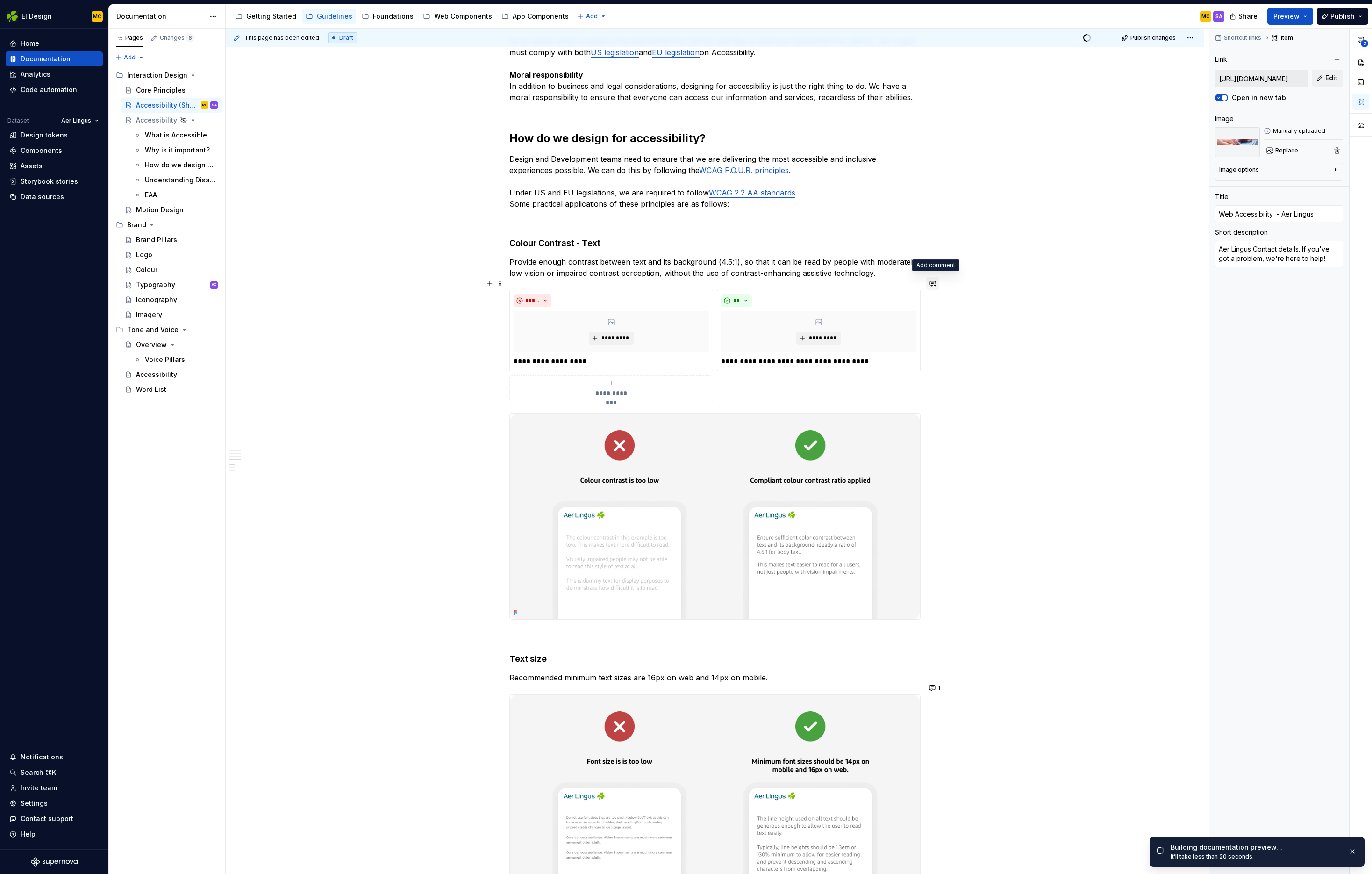
type textarea "*"
click at [934, 285] on button "button" at bounding box center [933, 284] width 13 height 13
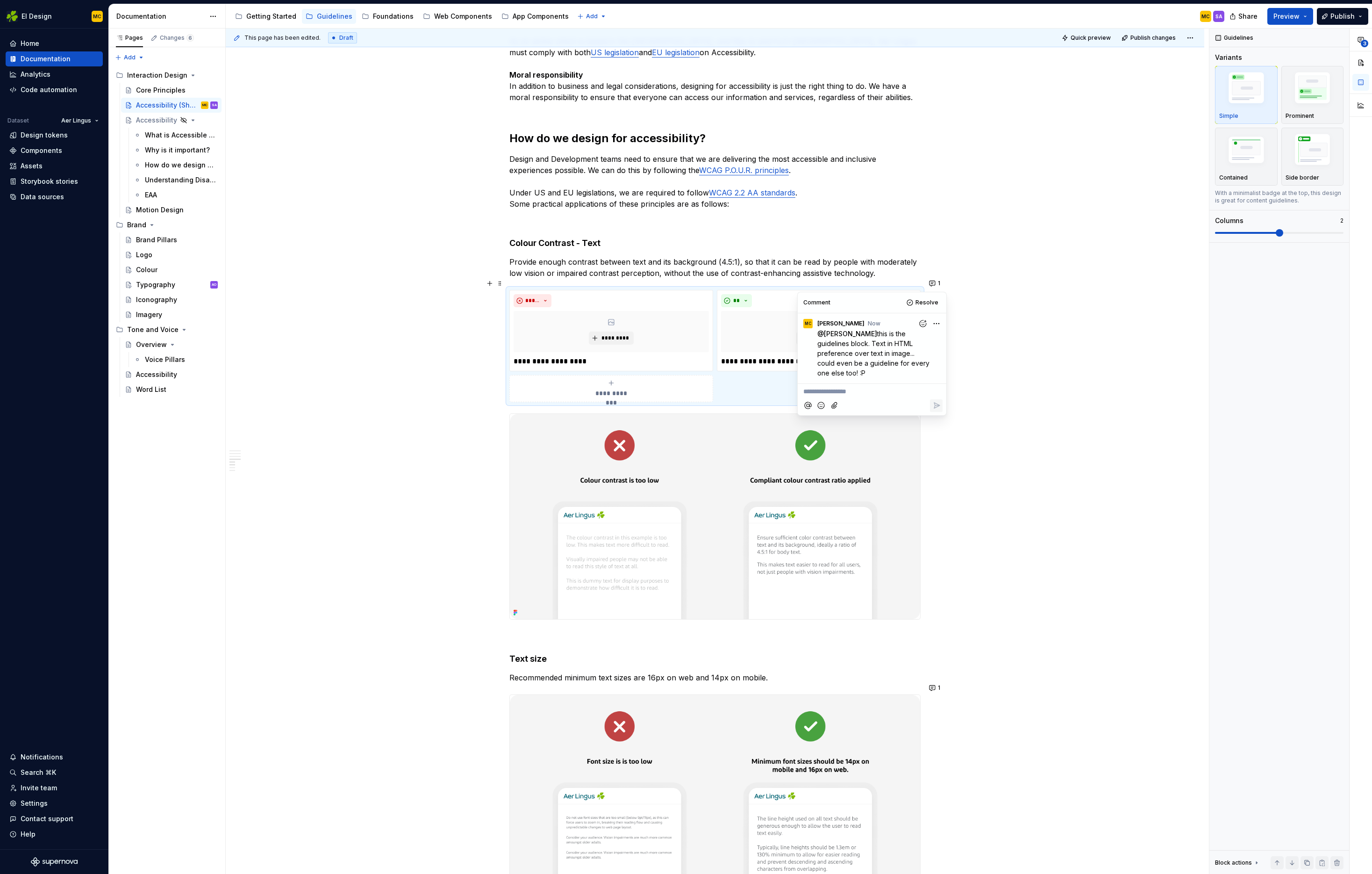
click at [1014, 360] on div "**********" at bounding box center [714, 557] width 979 height 2357
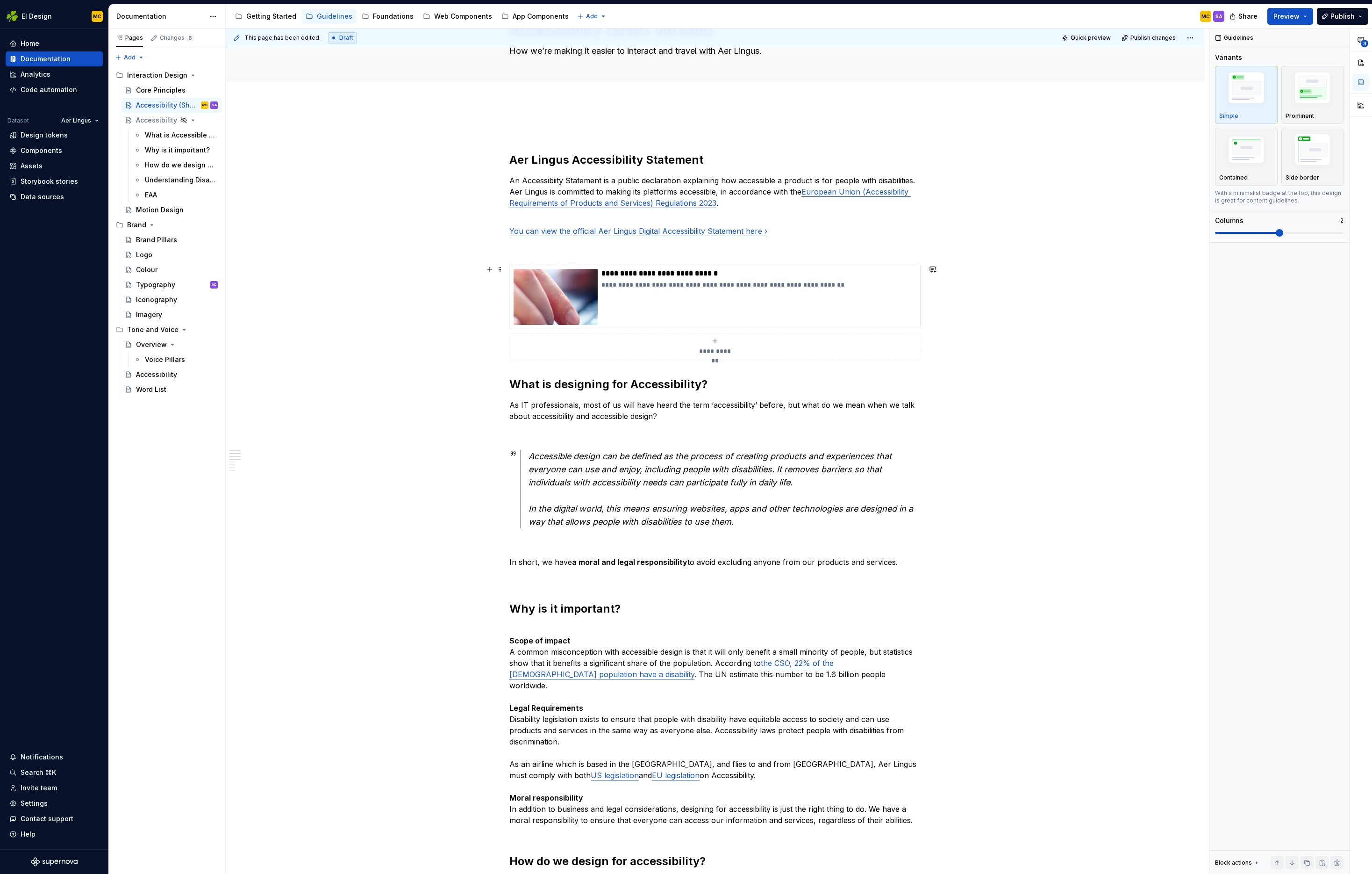
scroll to position [0, 0]
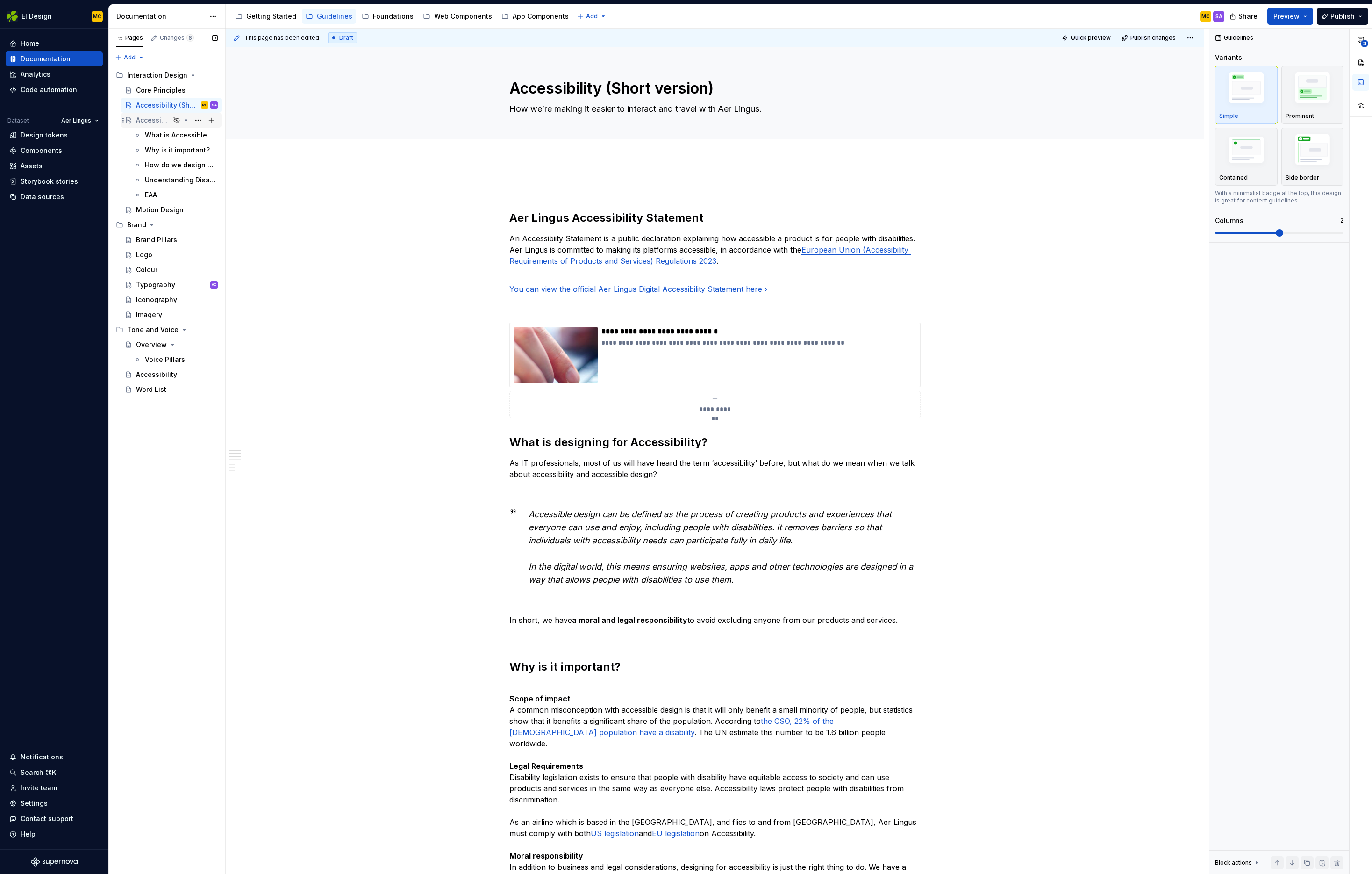
click at [158, 127] on div "Accessibility" at bounding box center [171, 120] width 100 height 15
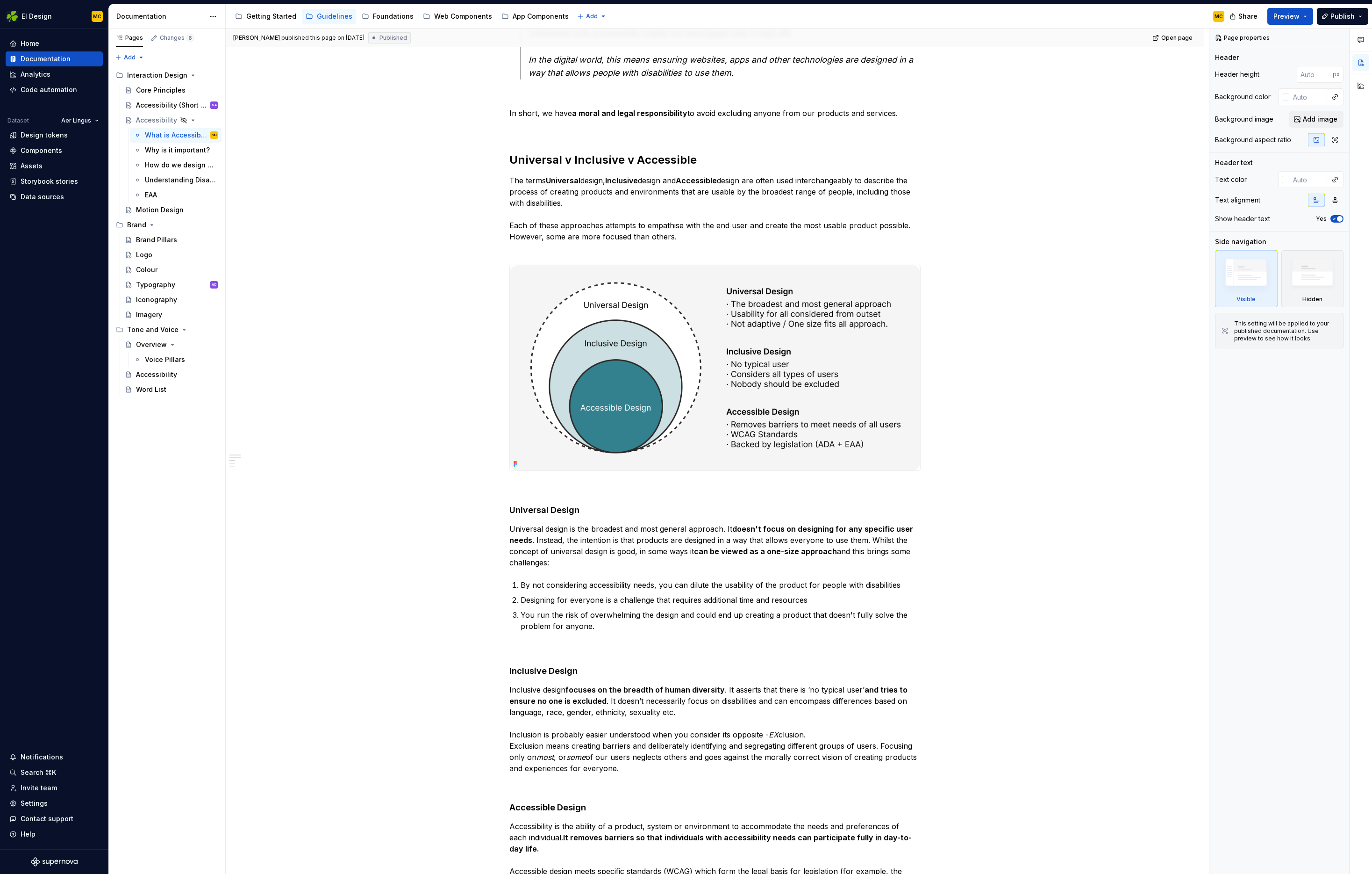
scroll to position [596, 0]
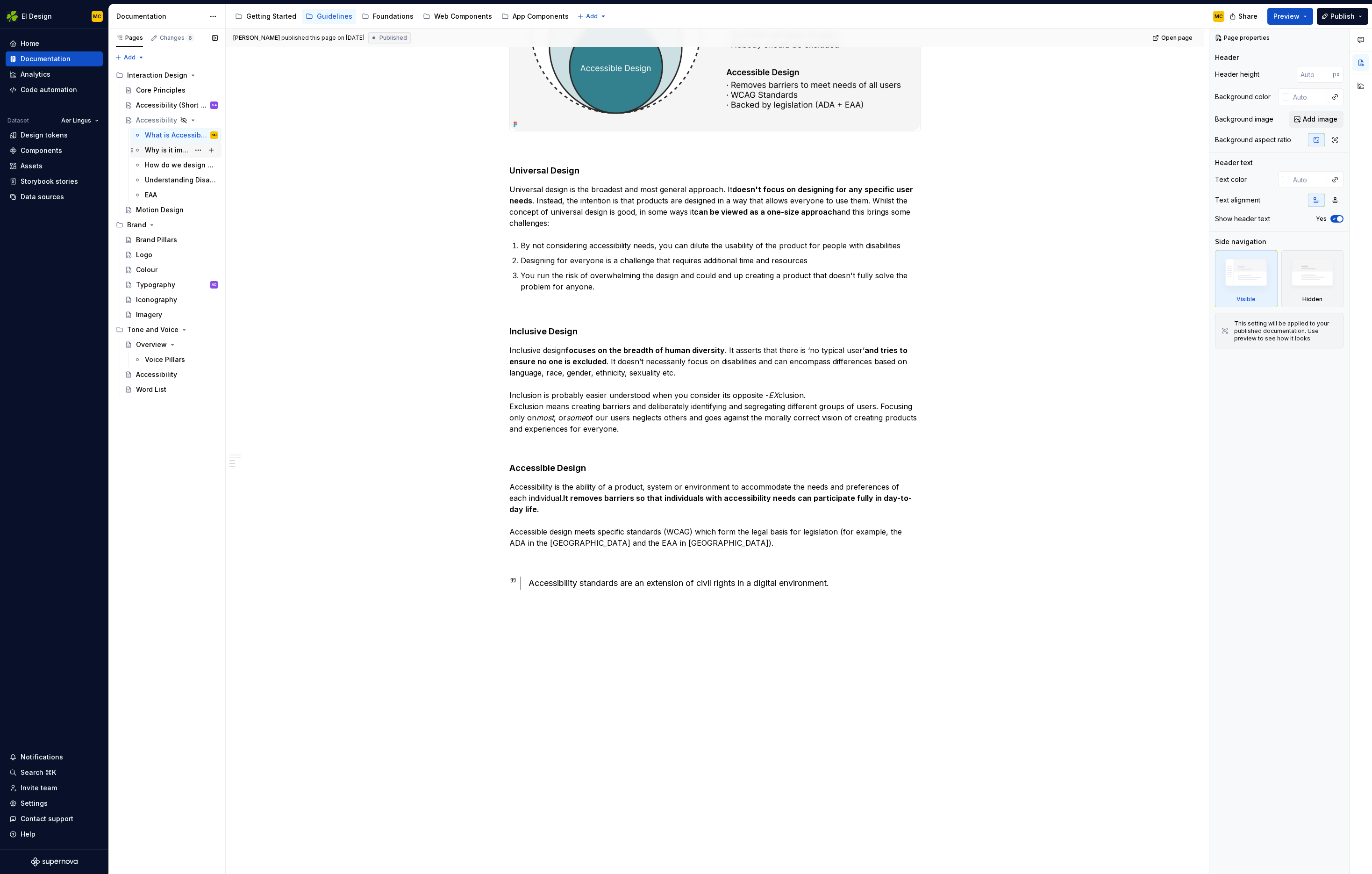
click at [169, 154] on div "Why is it important?" at bounding box center [168, 149] width 45 height 9
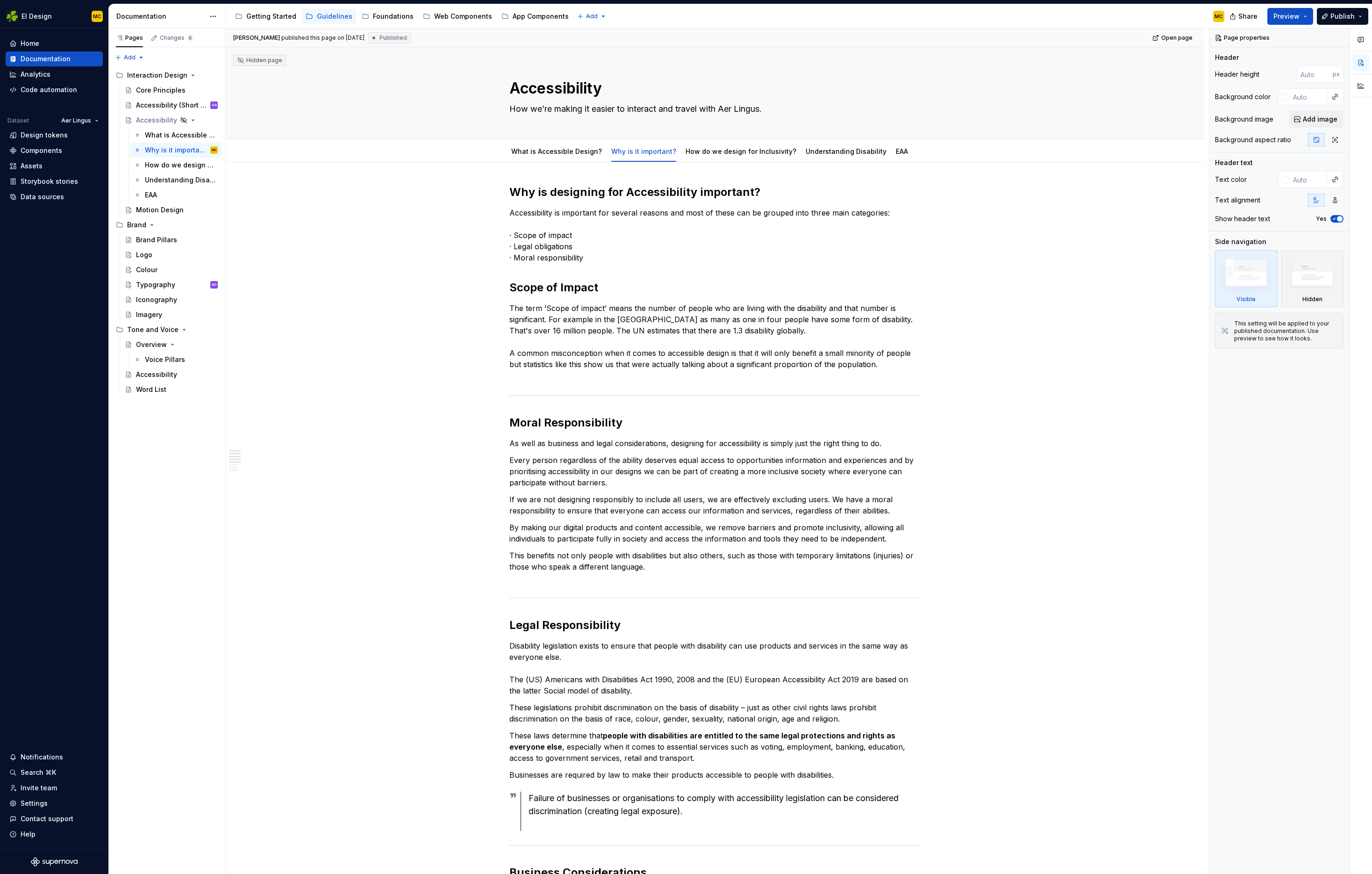
scroll to position [517, 0]
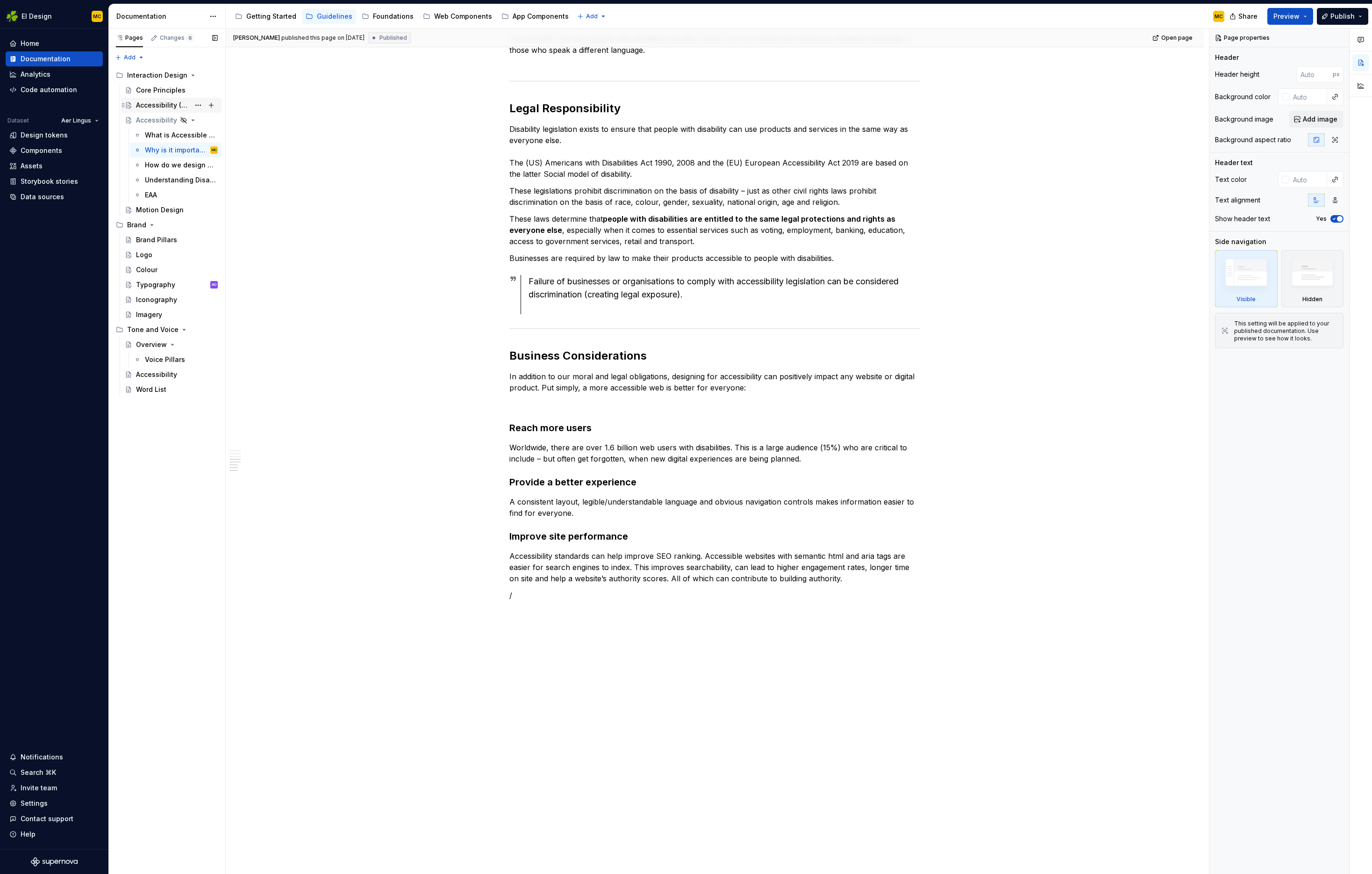
click at [149, 107] on div "Accessibility (Short version)" at bounding box center [163, 104] width 53 height 9
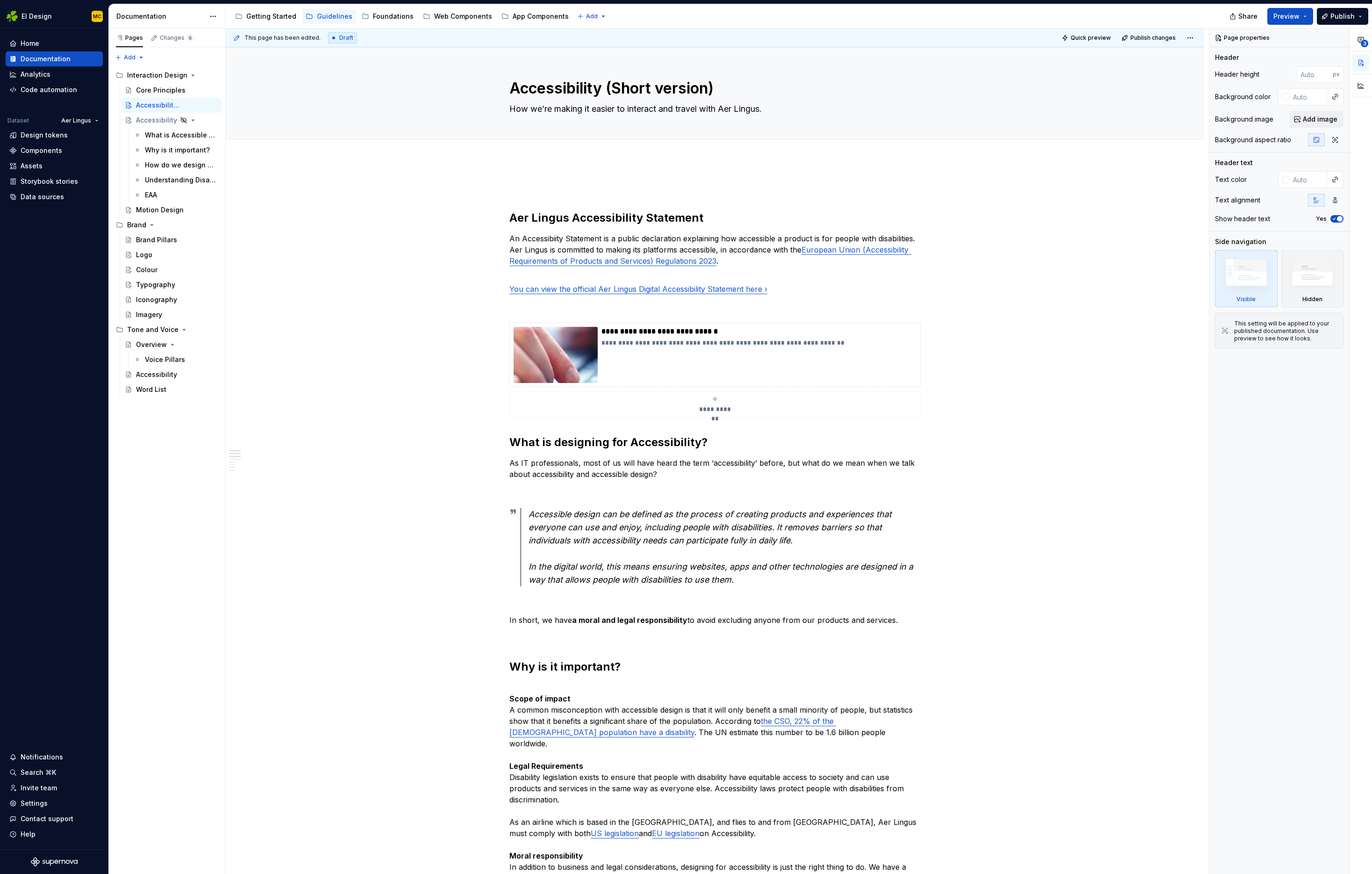
type textarea "*"
